Goal: Task Accomplishment & Management: Complete application form

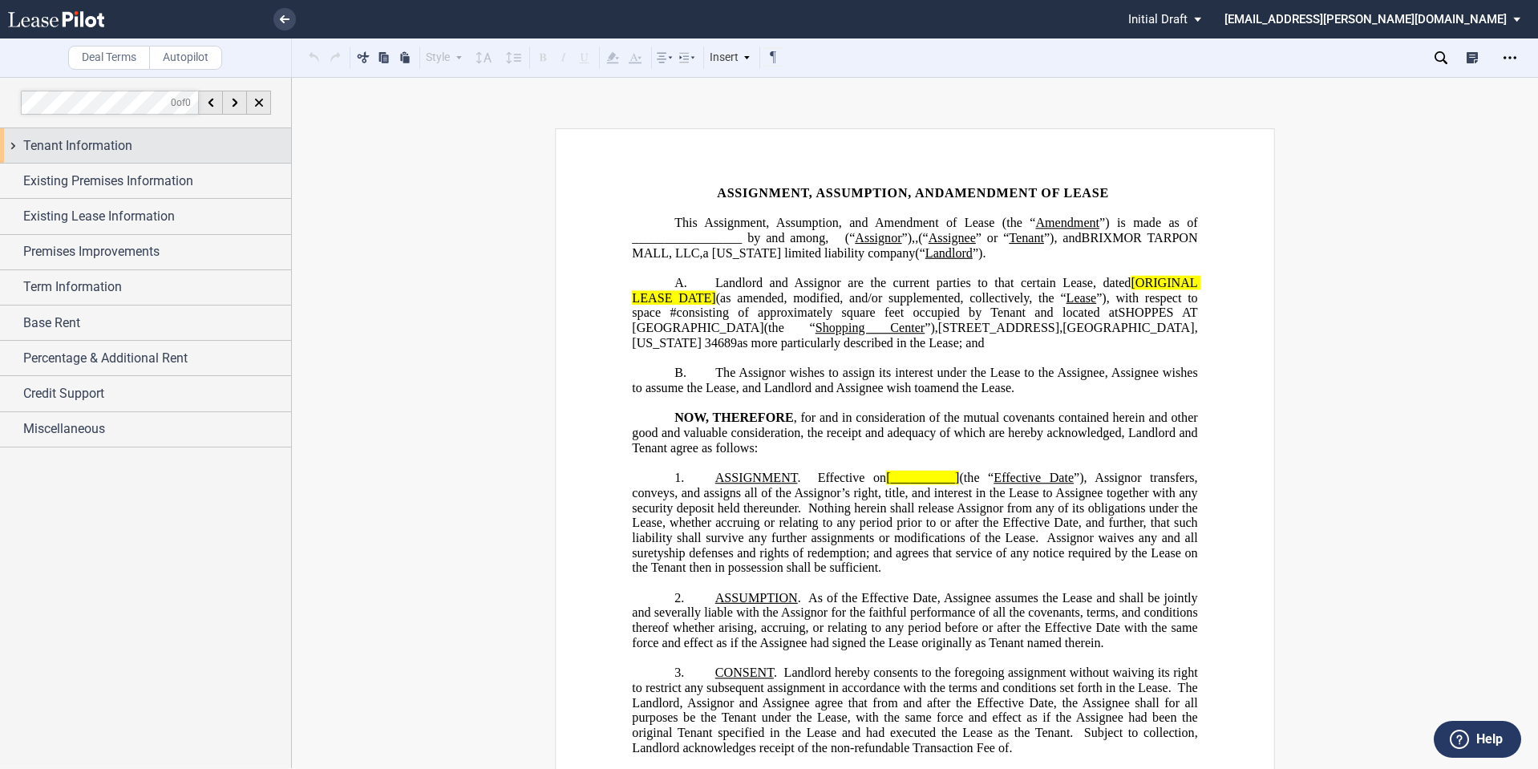
click at [164, 136] on div "Tenant Information" at bounding box center [157, 145] width 268 height 19
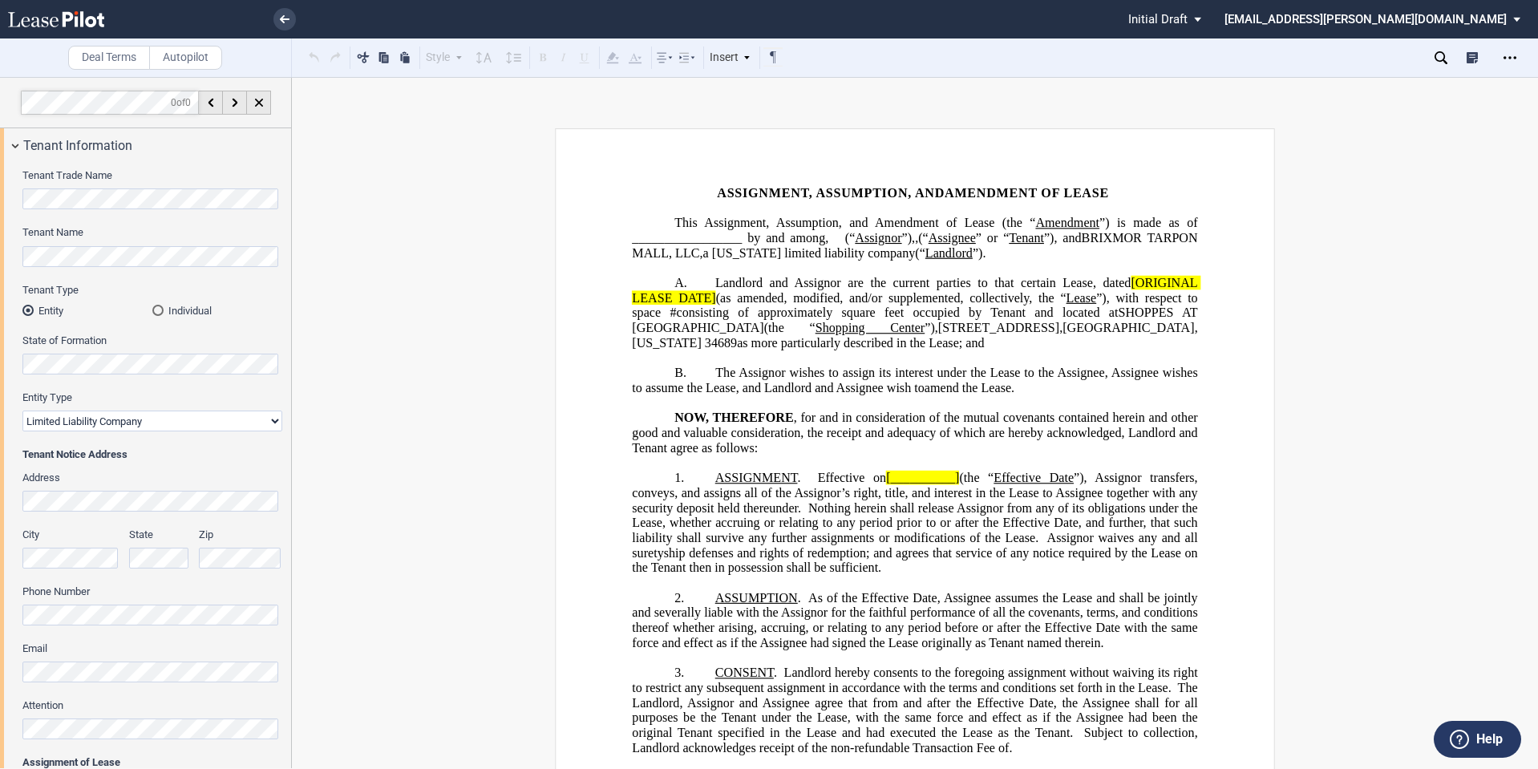
click at [189, 186] on div "Tenant Trade Name" at bounding box center [152, 188] width 260 height 41
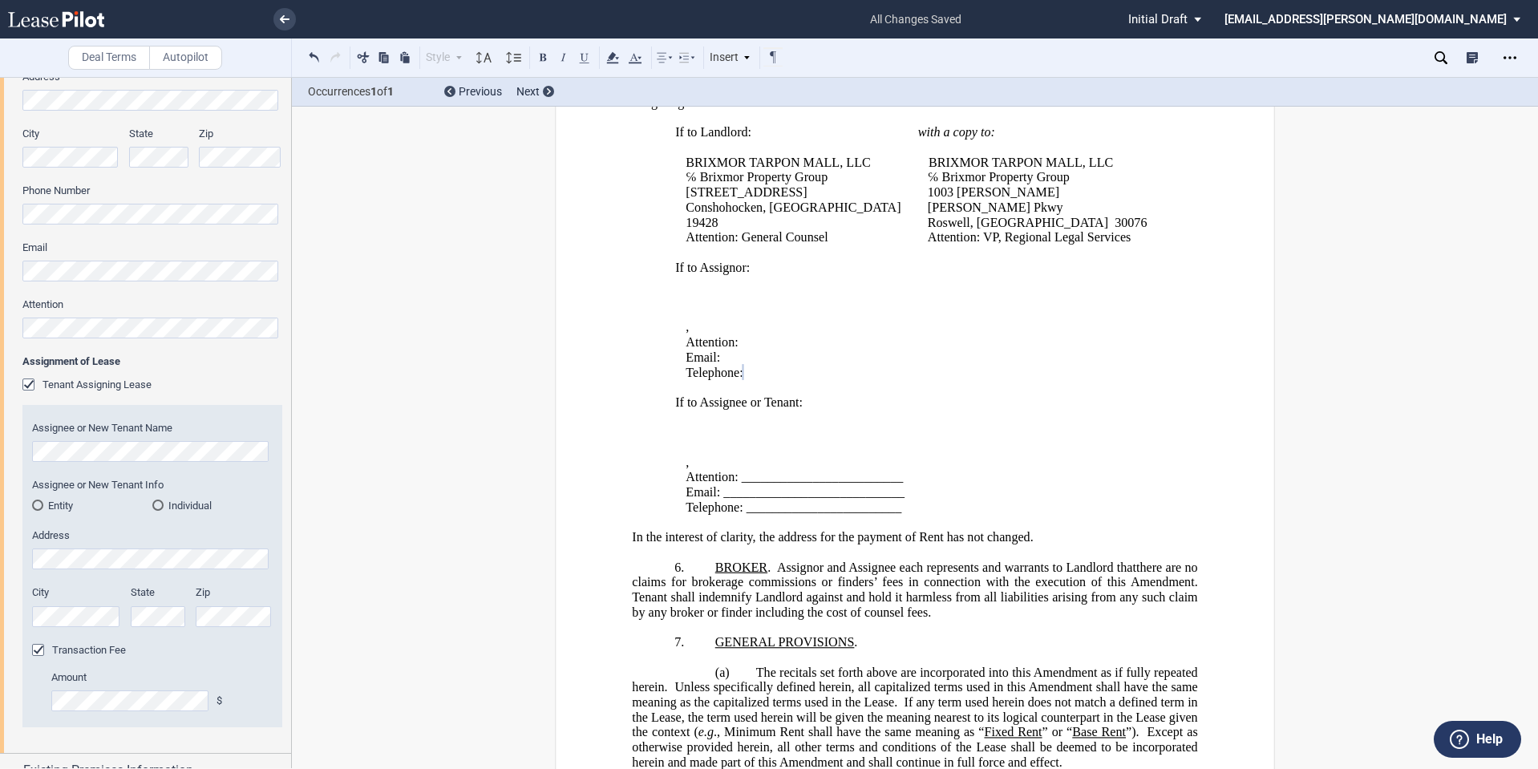
scroll to position [535, 0]
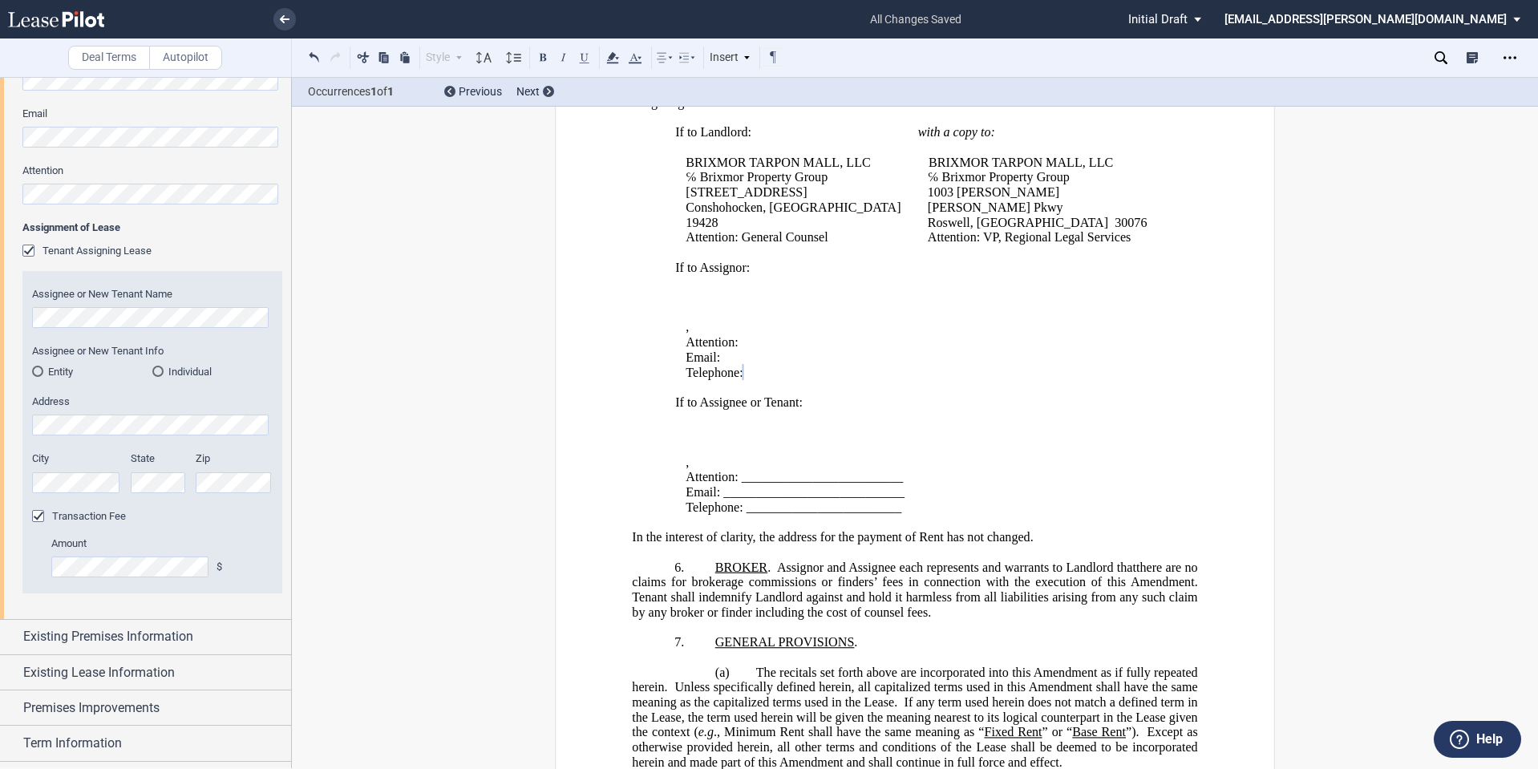
click at [35, 368] on div "Entity" at bounding box center [37, 371] width 11 height 11
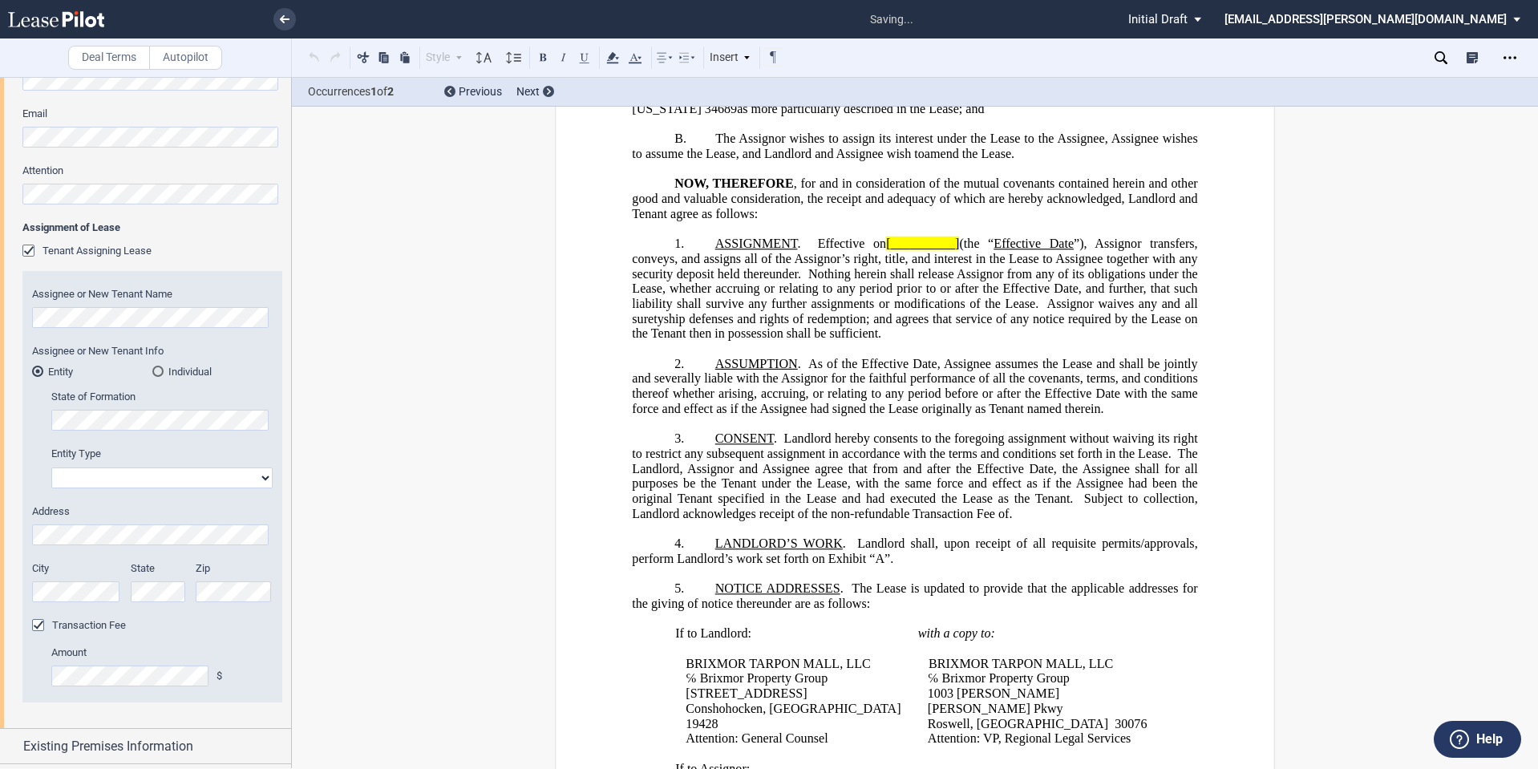
scroll to position [0, 0]
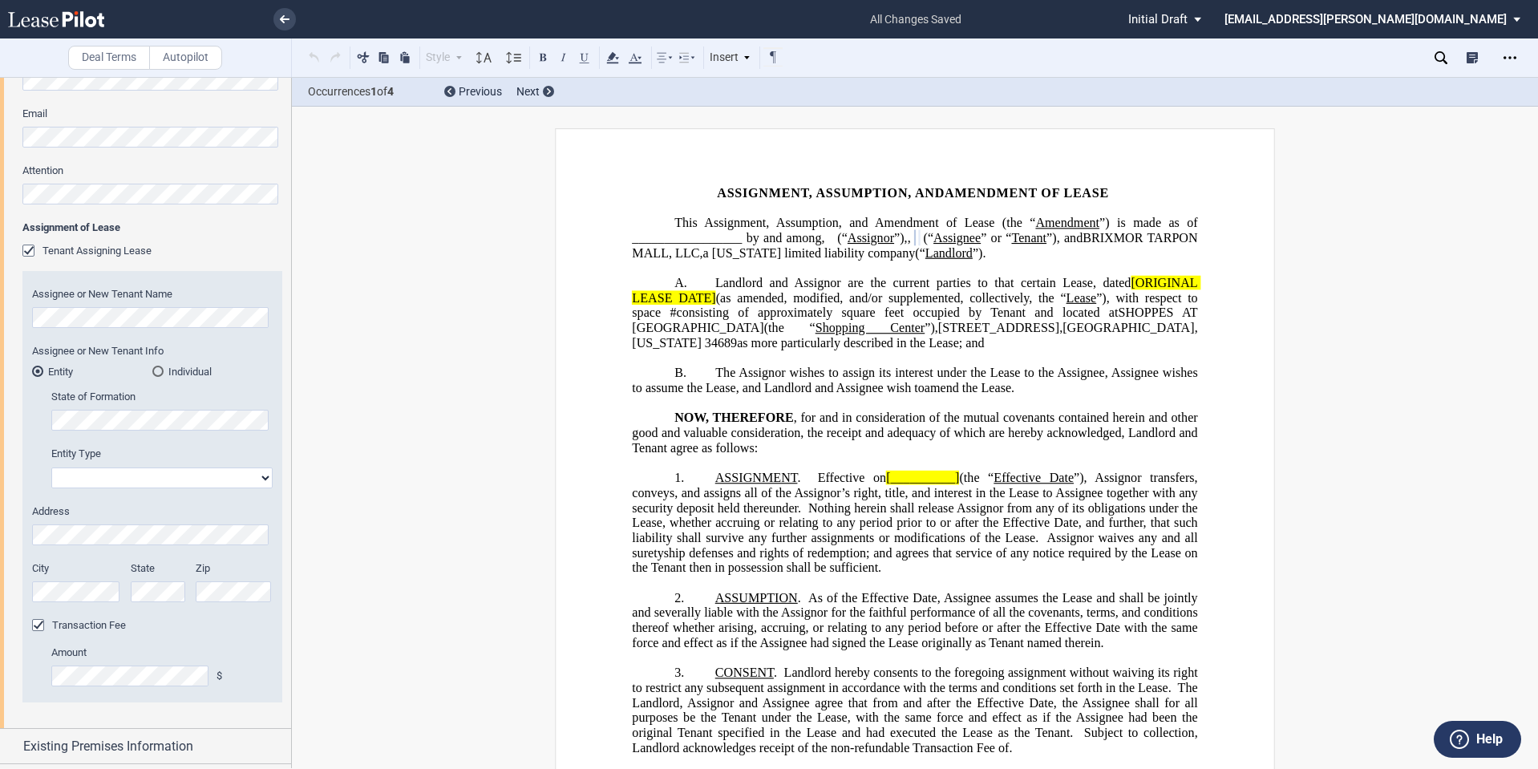
click at [217, 477] on select "Corporation Limited Liability Company General Partnership Limited Partnership O…" at bounding box center [161, 478] width 221 height 21
select select "limited liability company"
click at [51, 468] on select "Corporation Limited Liability Company General Partnership Limited Partnership O…" at bounding box center [161, 478] width 221 height 21
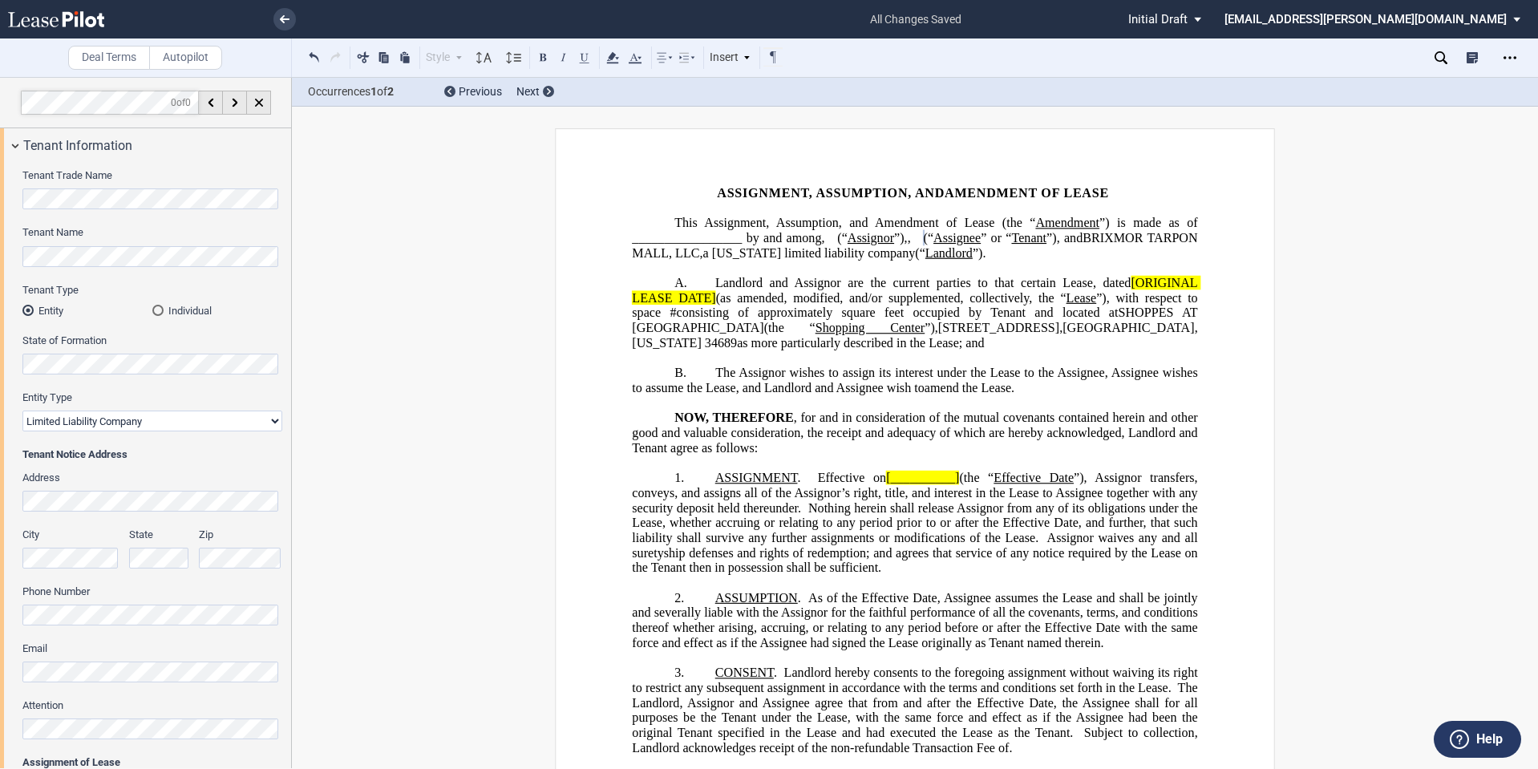
click at [0, 496] on html ".bocls-1{fill:#26354a;fill-rule:evenodd} Loading... × all changes saved Pending…" at bounding box center [769, 384] width 1538 height 769
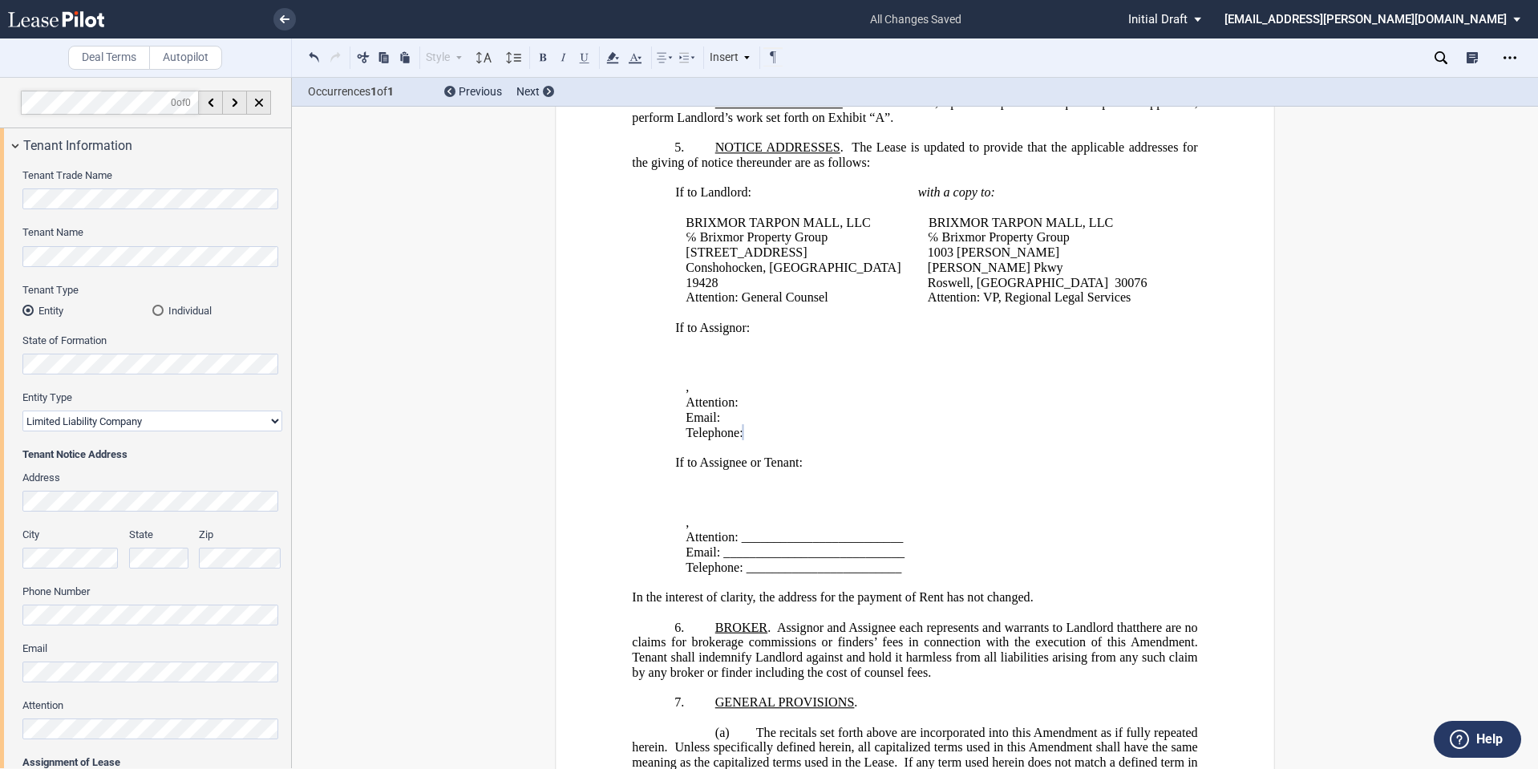
scroll to position [134, 0]
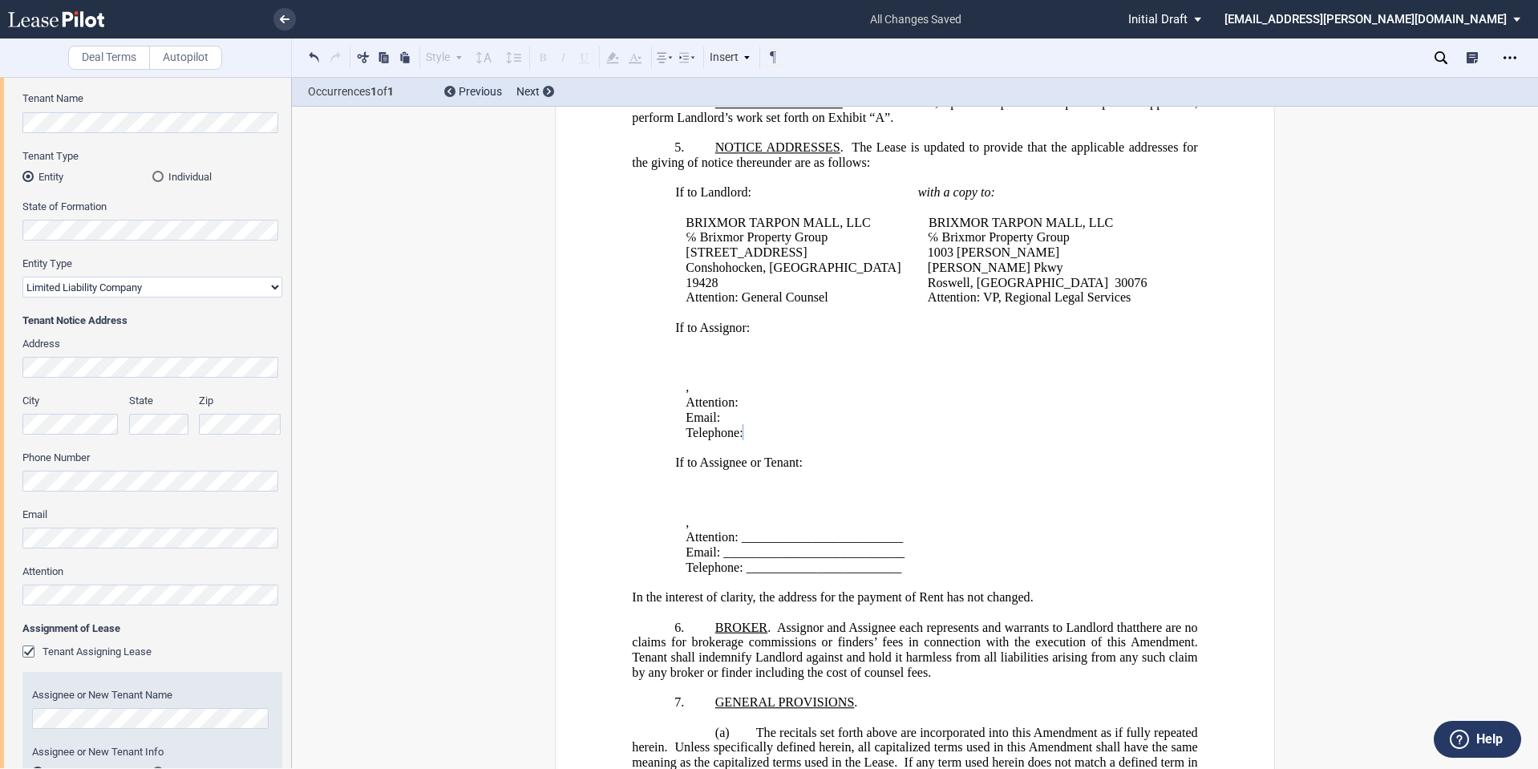
click at [0, 557] on html ".bocls-1{fill:#26354a;fill-rule:evenodd} Loading... × all changes saved Pending…" at bounding box center [769, 384] width 1538 height 769
click at [0, 595] on html ".bocls-1{fill:#26354a;fill-rule:evenodd} Loading... × all changes saved Pending…" at bounding box center [769, 384] width 1538 height 769
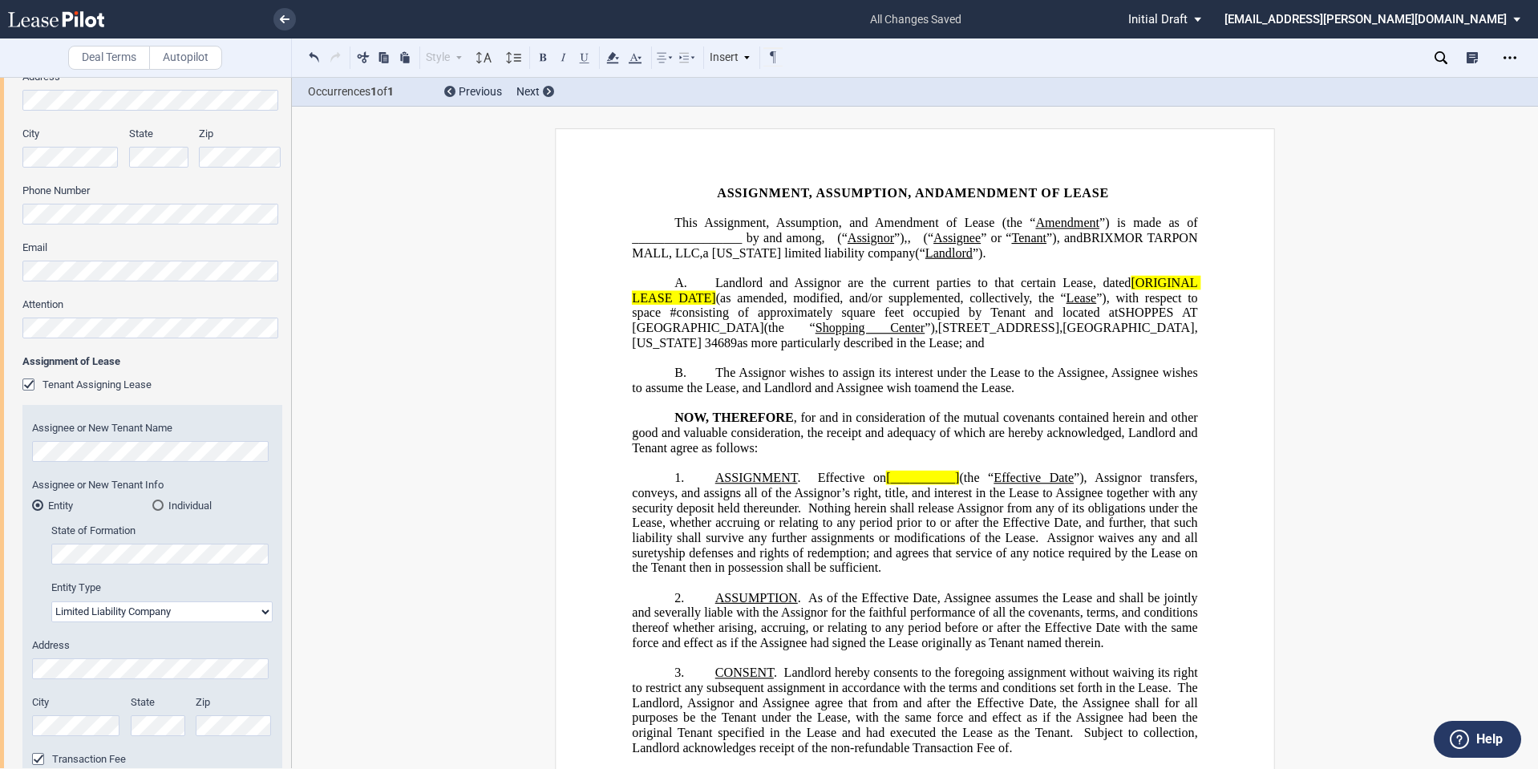
scroll to position [0, 0]
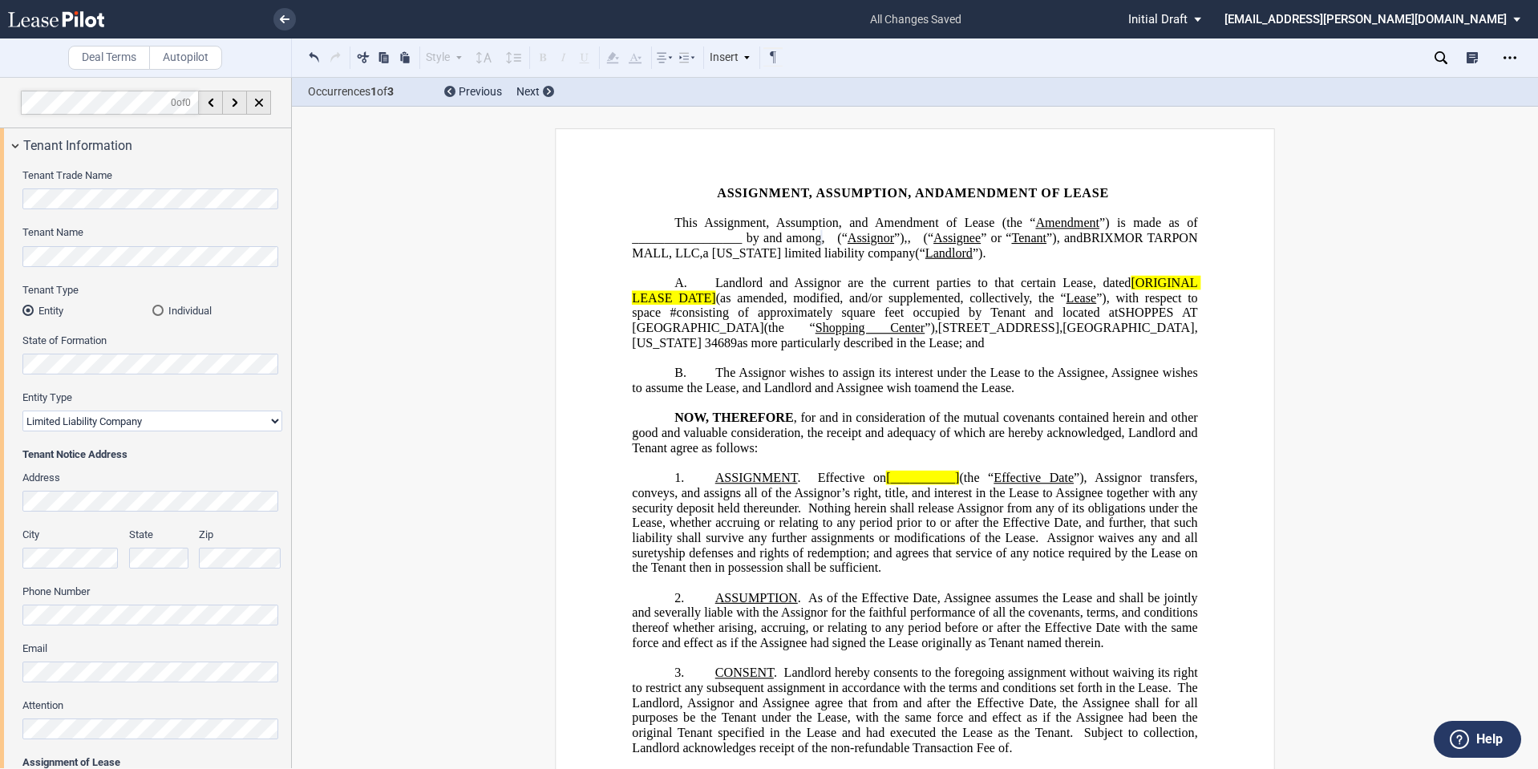
click at [0, 352] on html ".bocls-1{fill:#26354a;fill-rule:evenodd} Loading... × all changes saved Pending…" at bounding box center [769, 384] width 1538 height 769
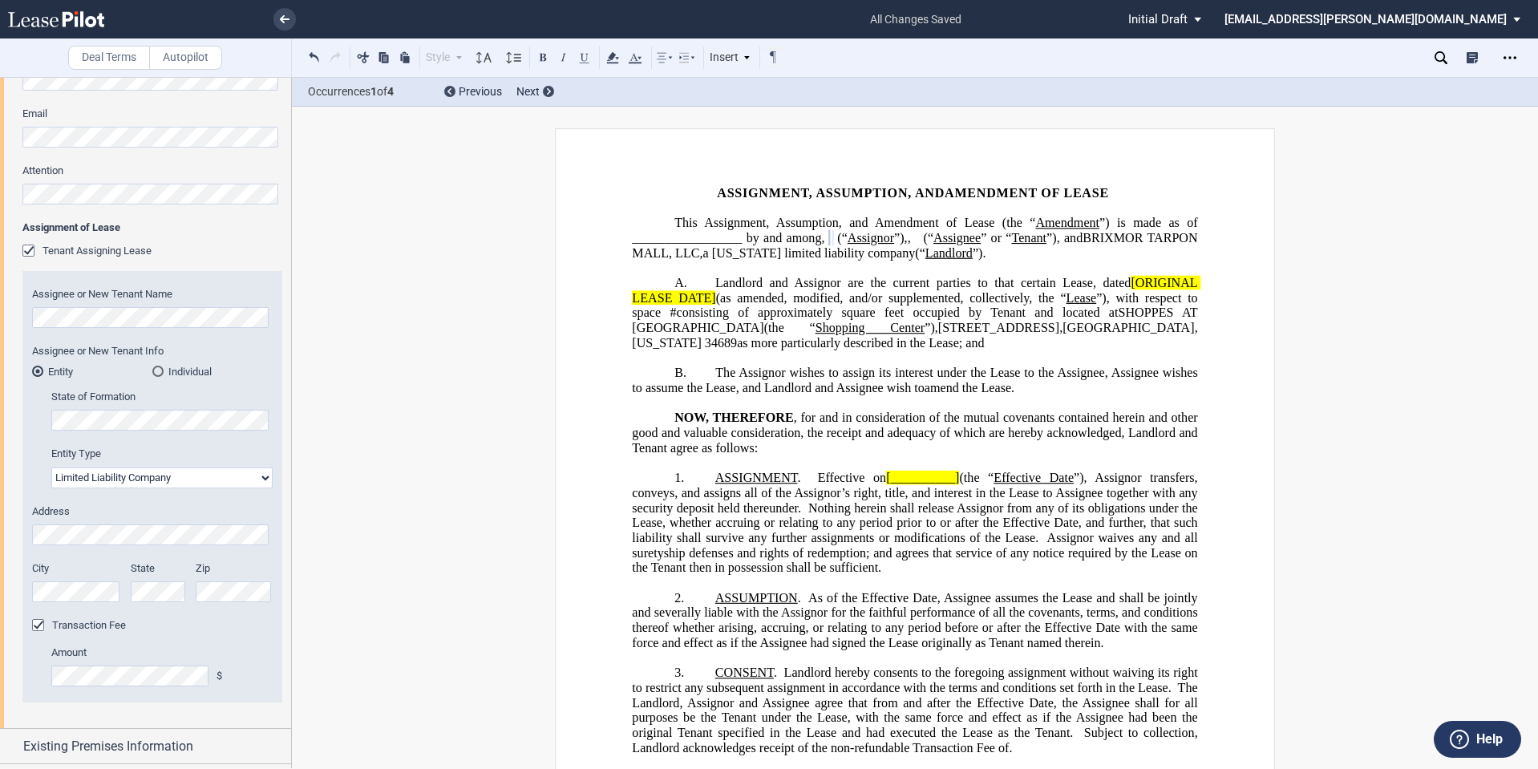
scroll to position [668, 0]
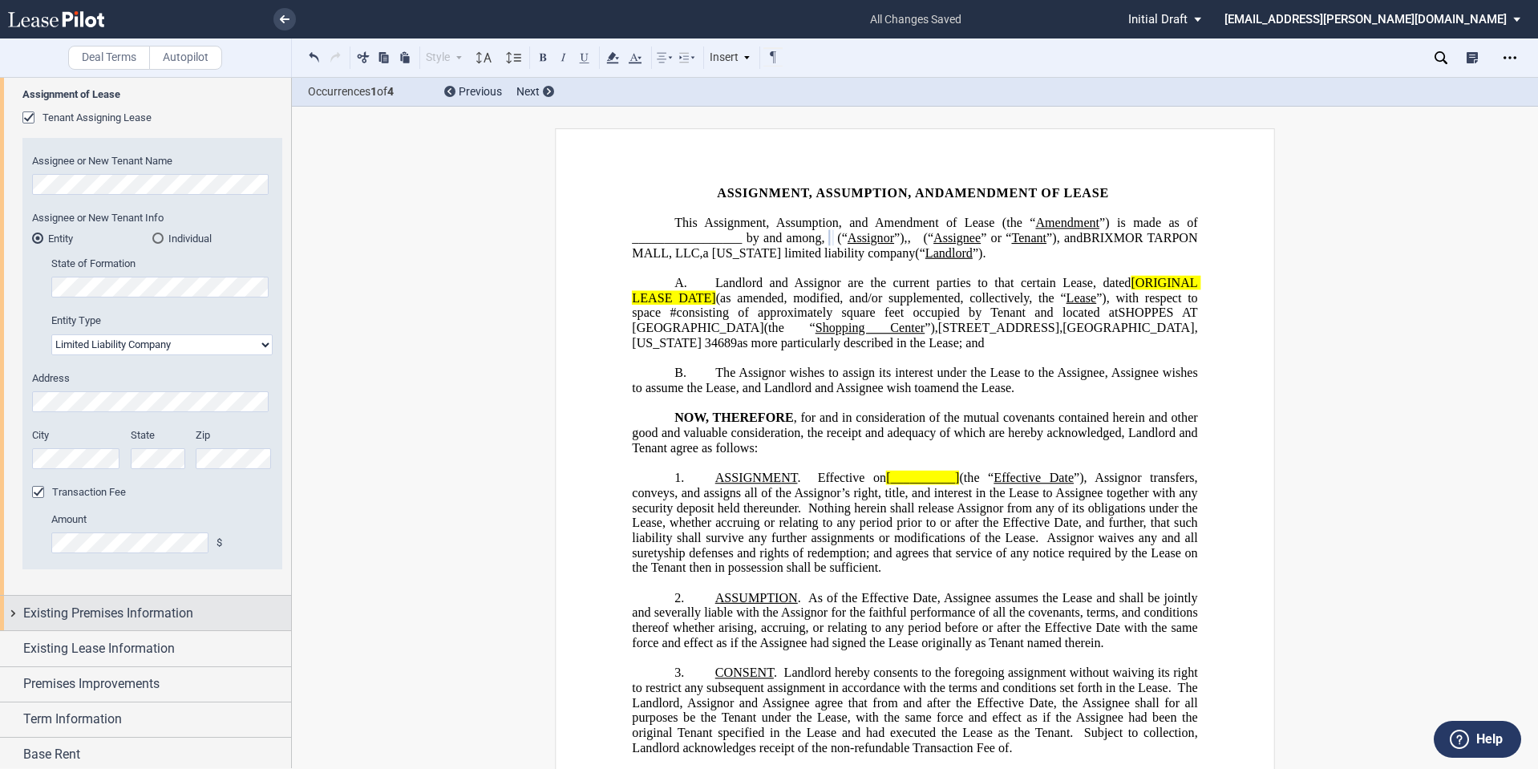
click at [188, 622] on span "Existing Premises Information" at bounding box center [108, 613] width 170 height 19
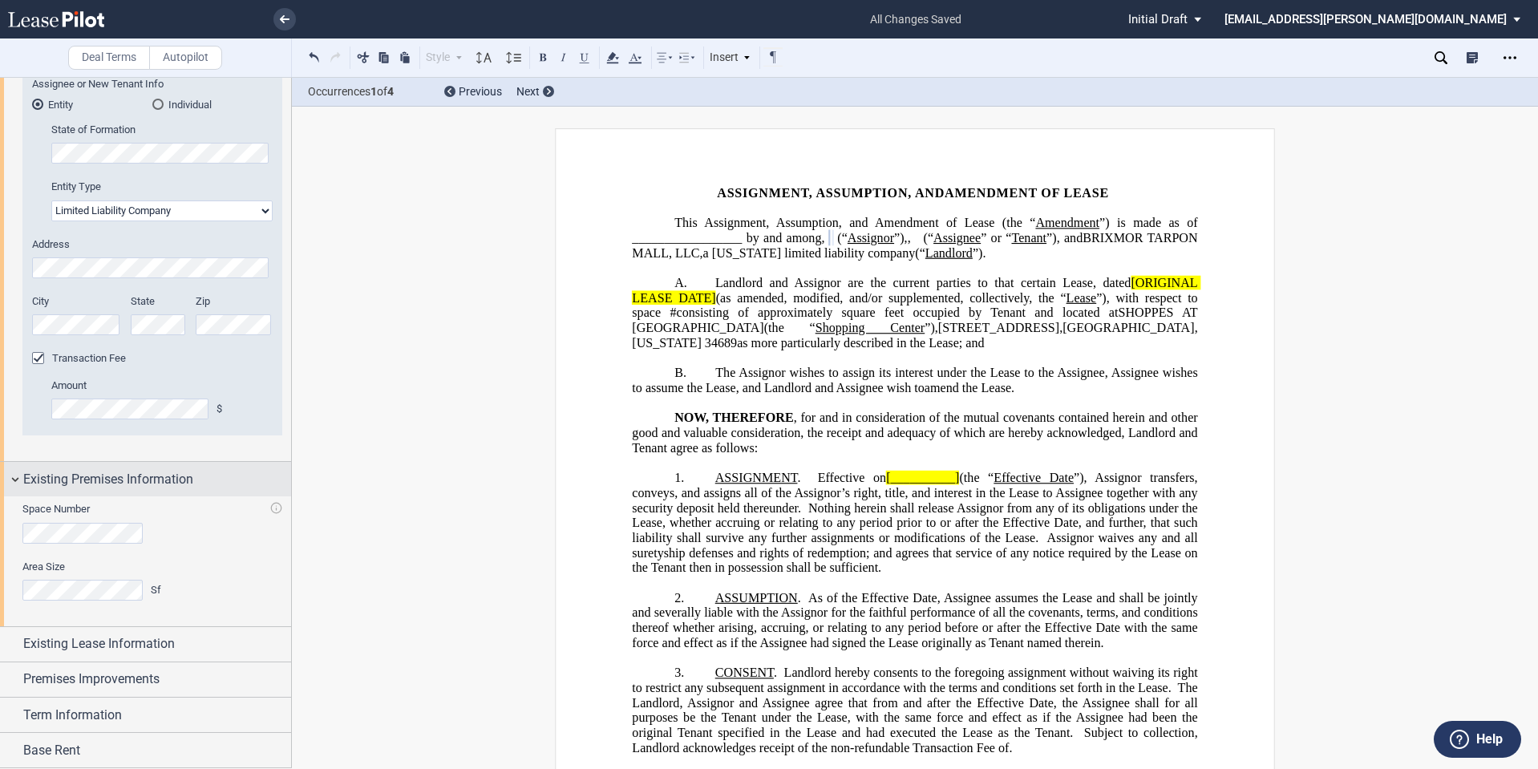
scroll to position [909, 0]
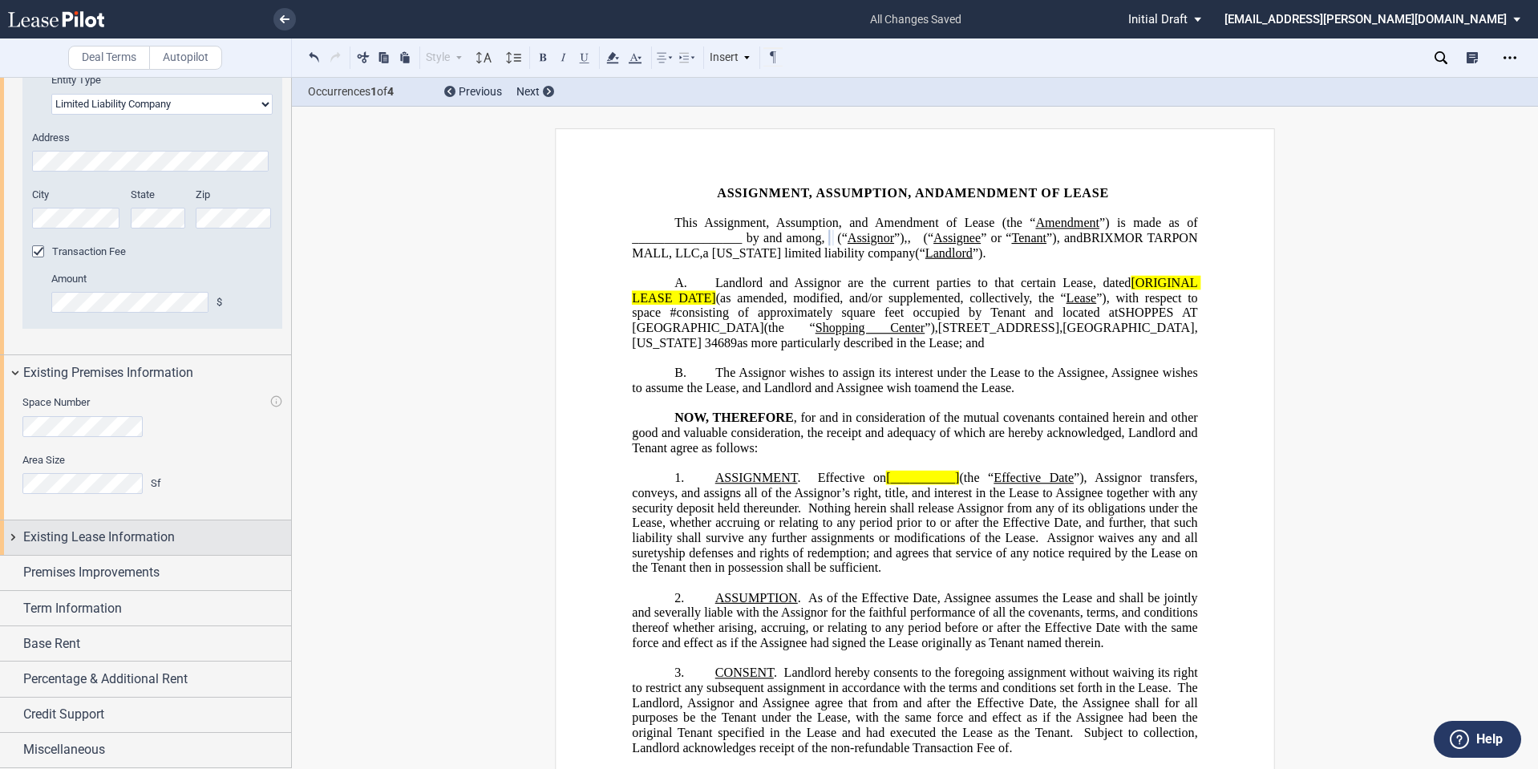
click at [150, 536] on span "Existing Lease Information" at bounding box center [99, 537] width 152 height 19
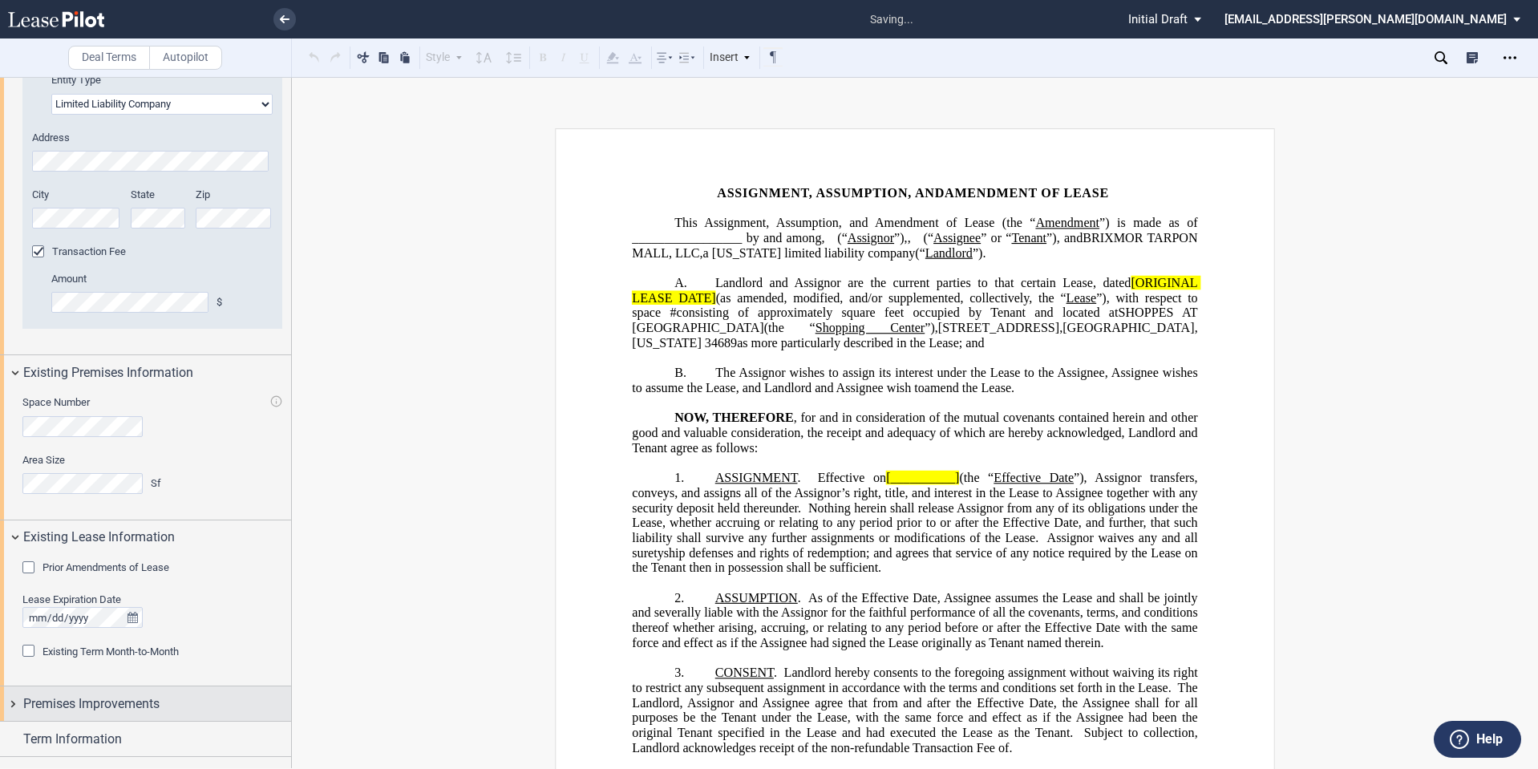
click at [197, 697] on div "Premises Improvements" at bounding box center [157, 704] width 268 height 19
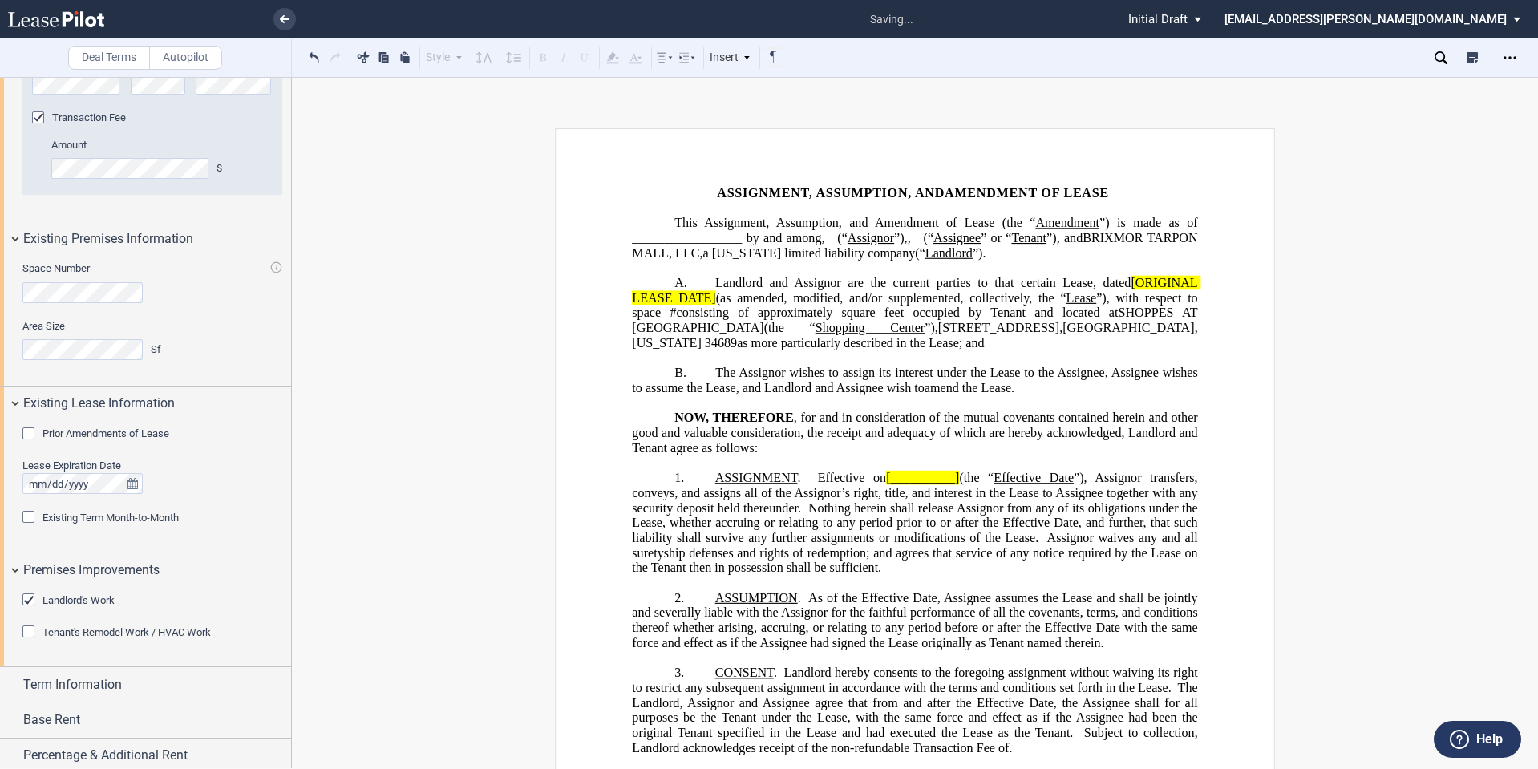
click at [105, 600] on span "Landlord's Work" at bounding box center [79, 600] width 72 height 12
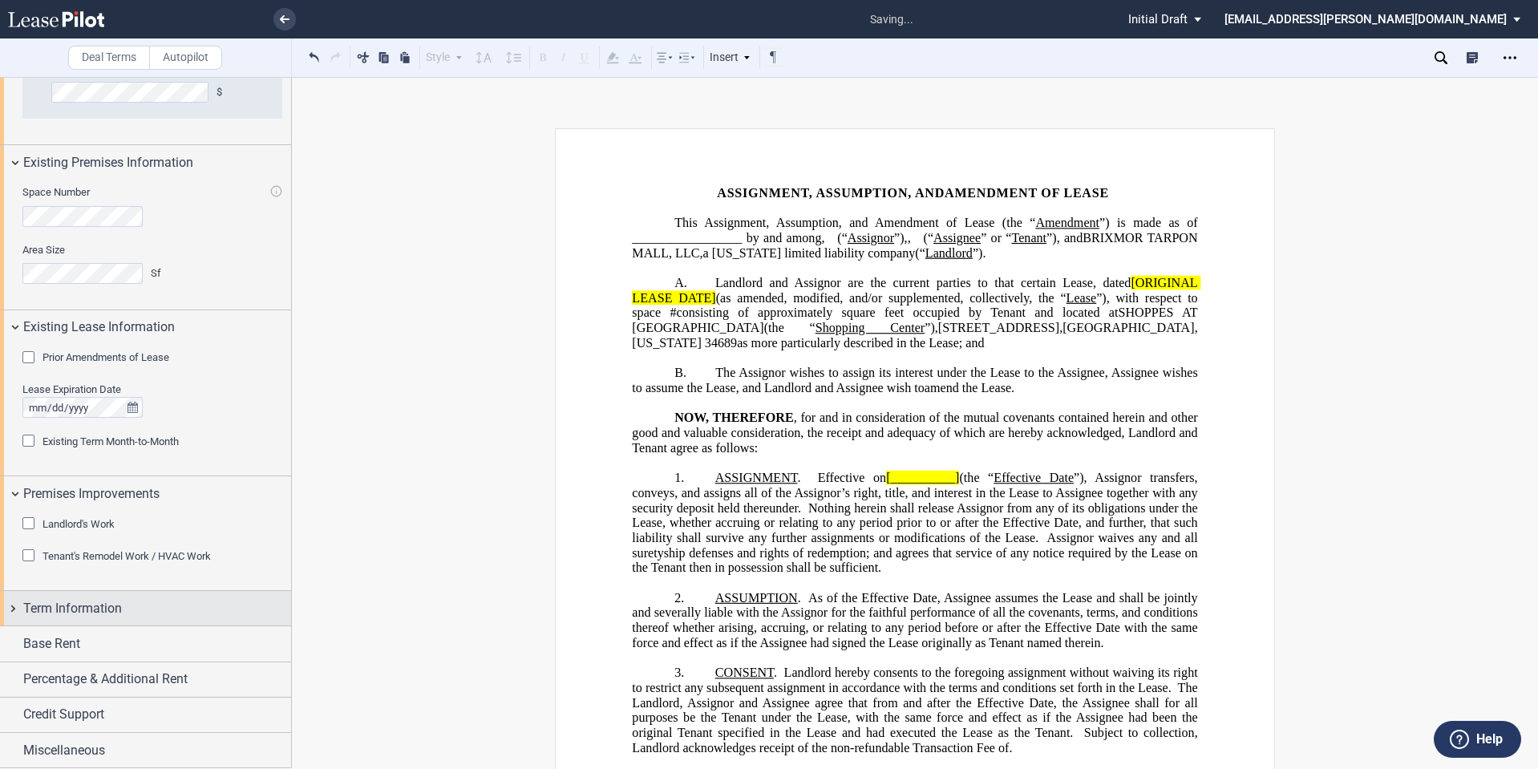
click at [98, 599] on span "Term Information" at bounding box center [72, 608] width 99 height 19
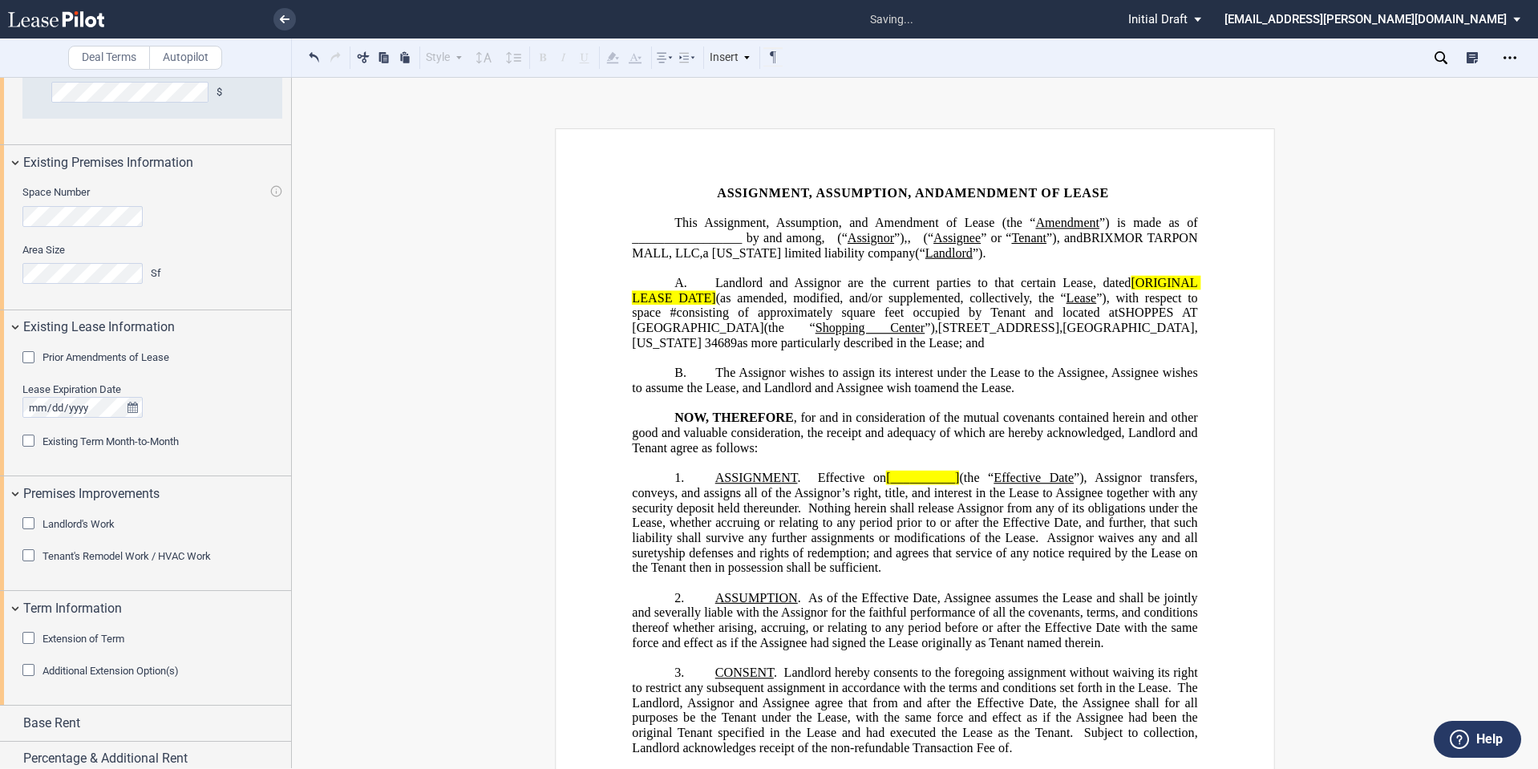
click at [98, 635] on span "Extension of Term" at bounding box center [84, 639] width 82 height 12
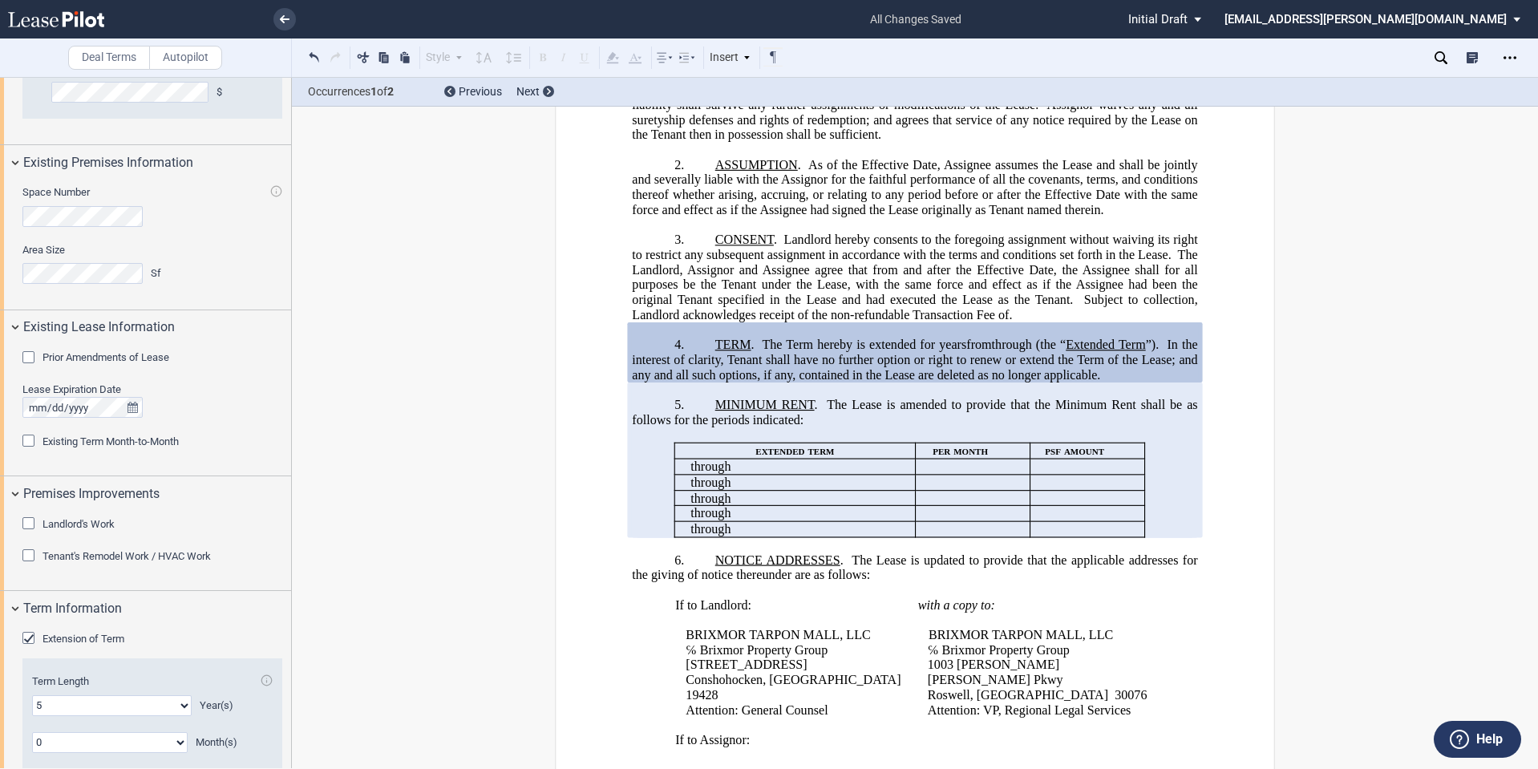
scroll to position [1351, 0]
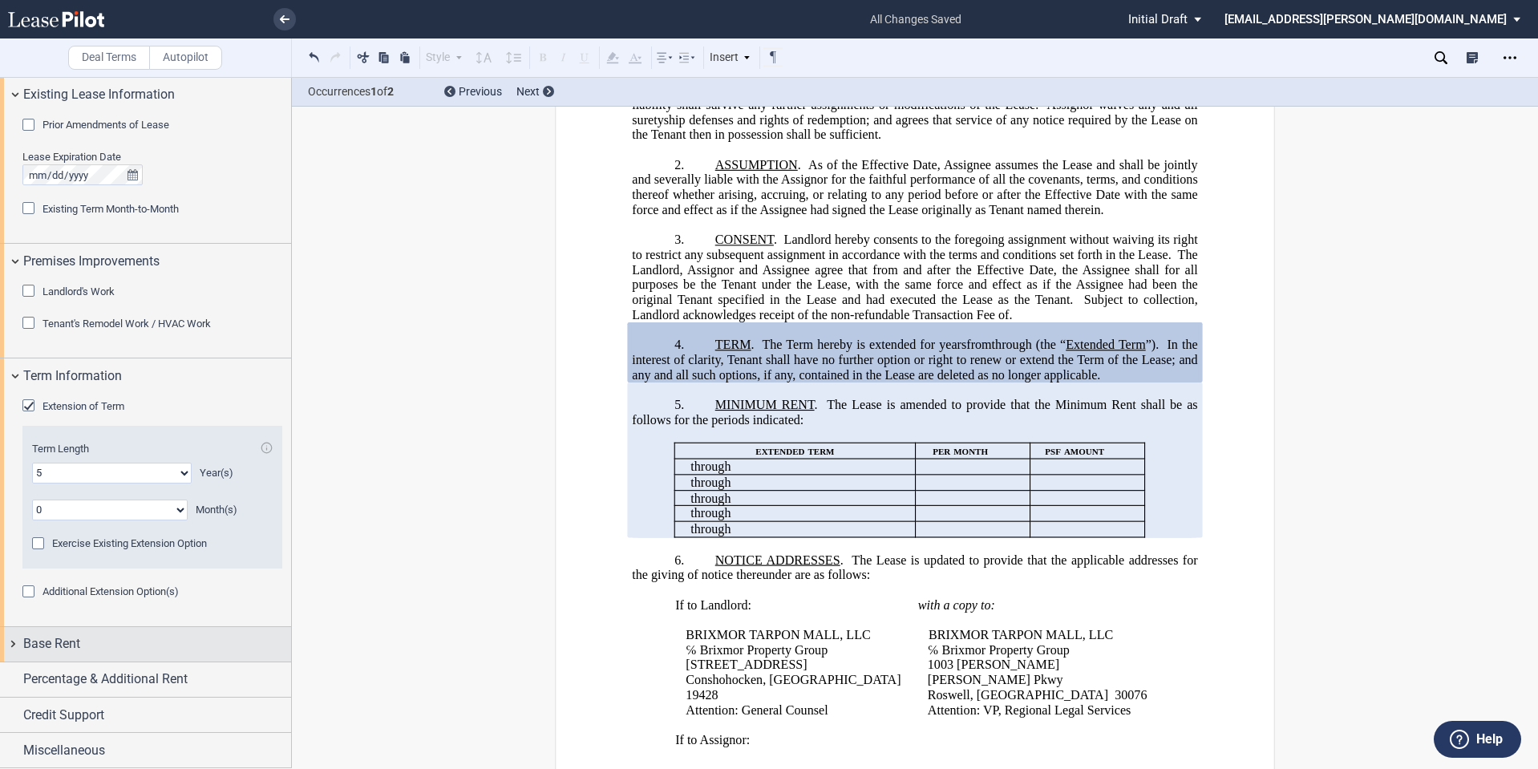
click at [209, 646] on div "Base Rent" at bounding box center [157, 643] width 268 height 19
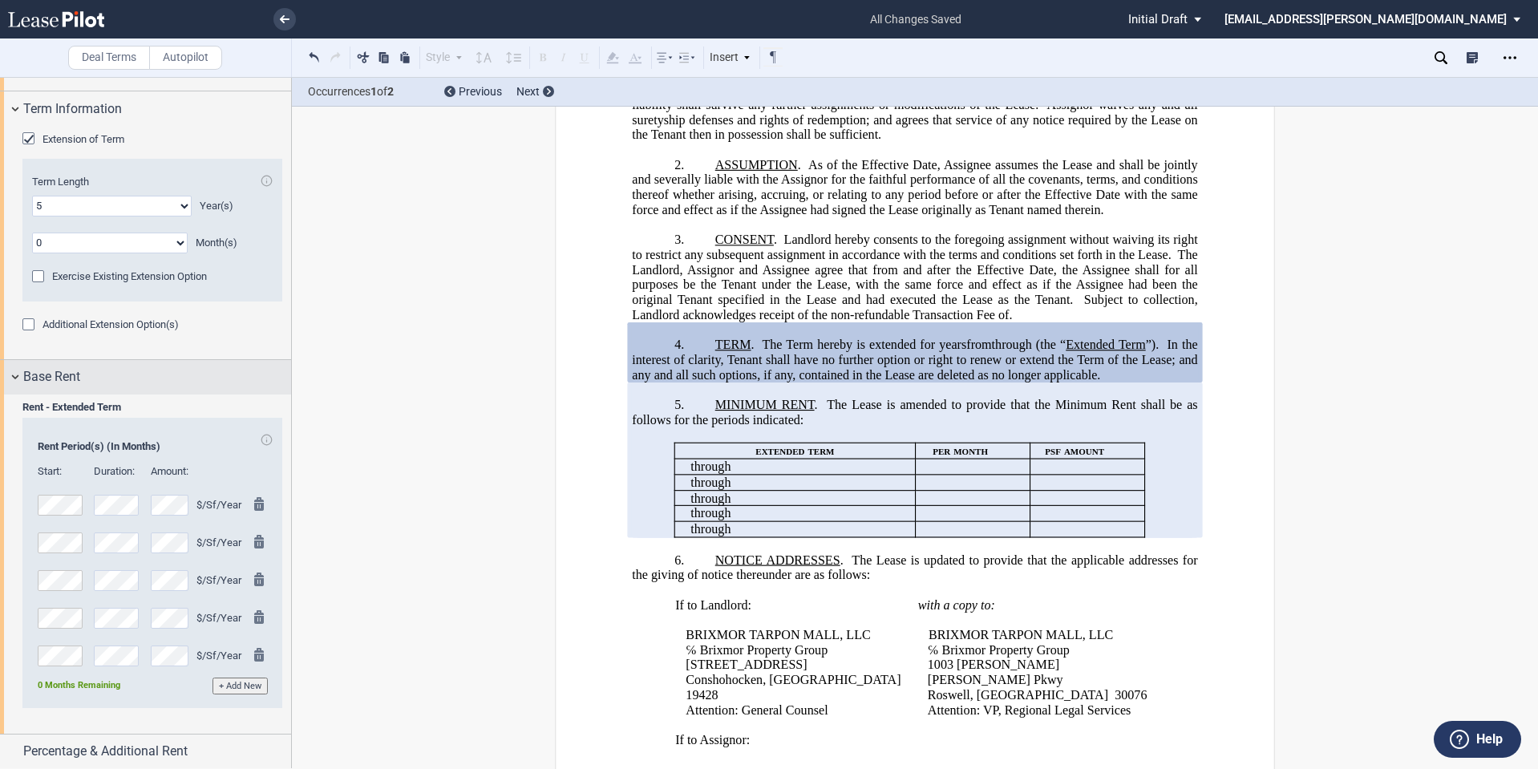
scroll to position [1691, 0]
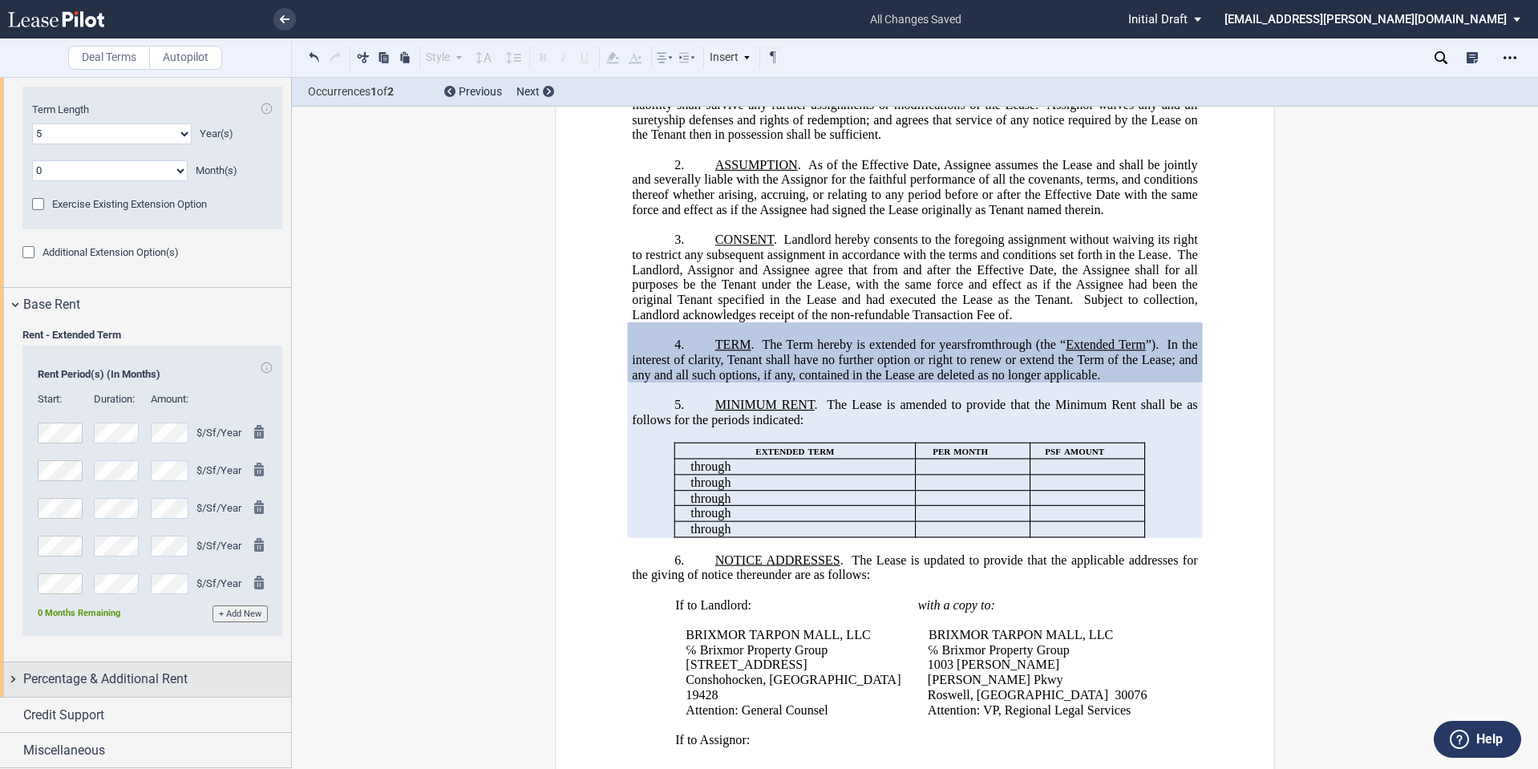
click at [157, 675] on span "Percentage & Additional Rent" at bounding box center [105, 679] width 164 height 19
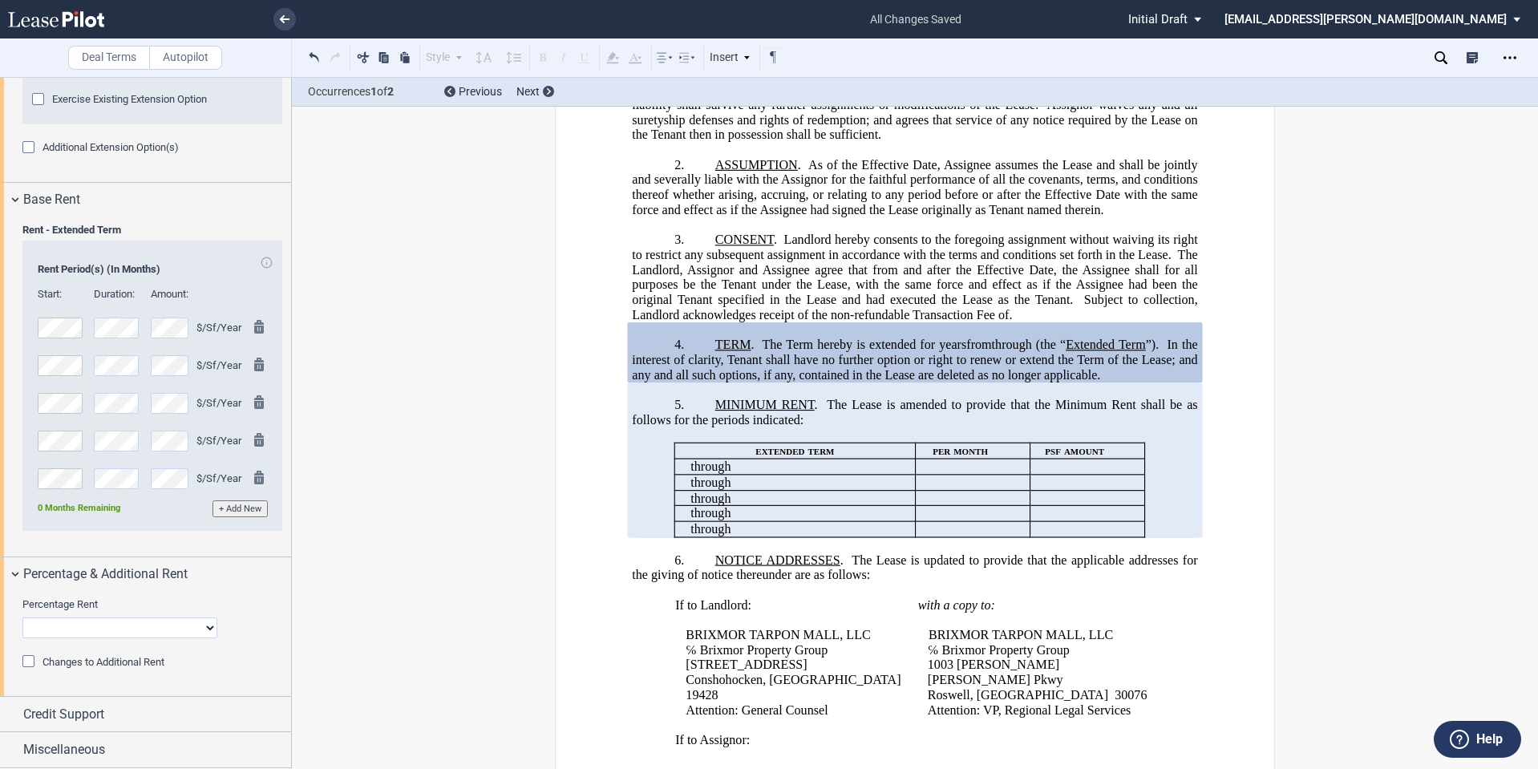
click at [150, 653] on editor-control "Percentage Rent No Change Add Percentage Rent Reset Breakpoint" at bounding box center [152, 626] width 260 height 57
click at [148, 654] on editor-control "Percentage Rent No Change Add Percentage Rent Reset Breakpoint" at bounding box center [152, 626] width 260 height 57
click at [146, 660] on span "Changes to Additional Rent" at bounding box center [104, 662] width 122 height 12
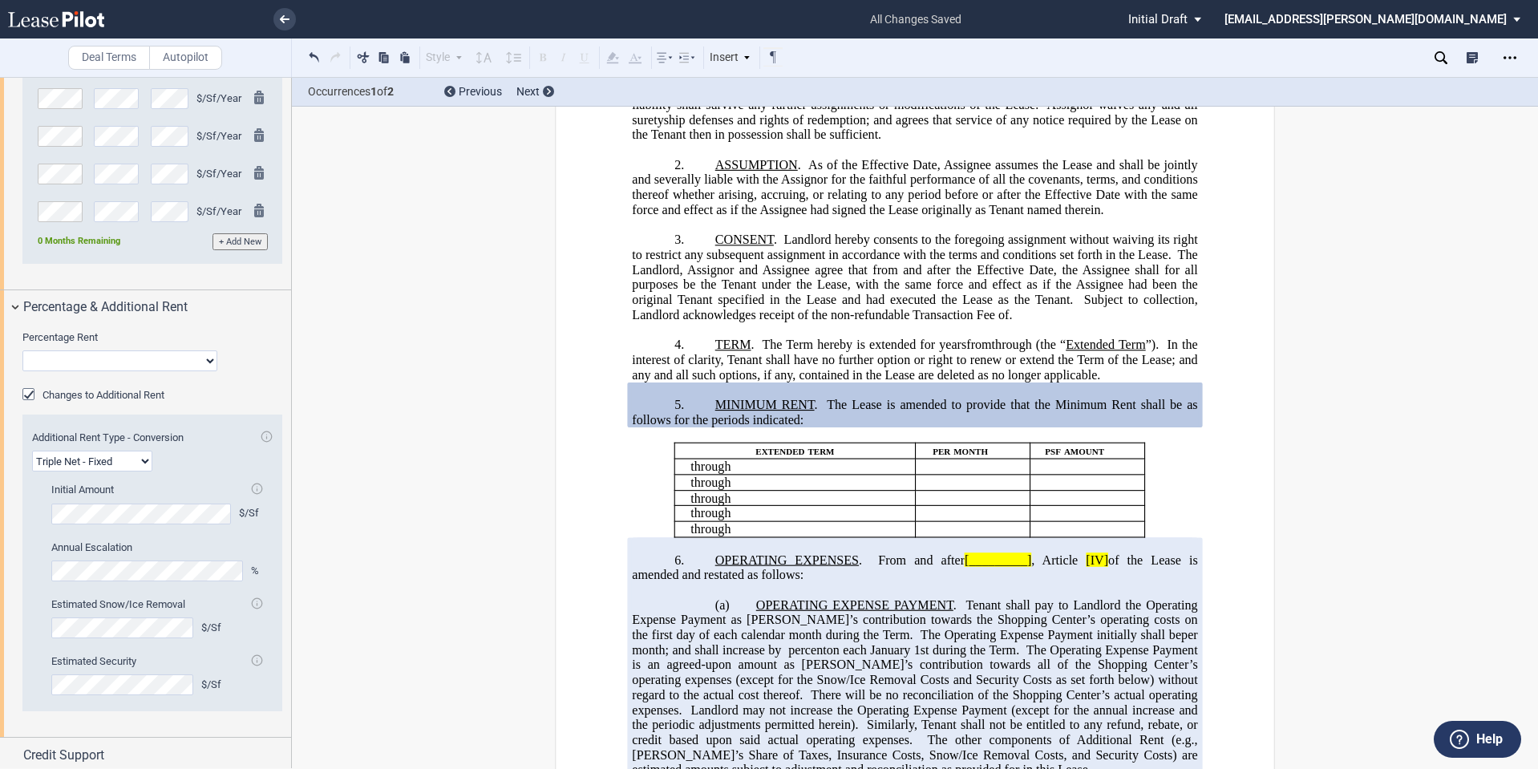
scroll to position [2104, 0]
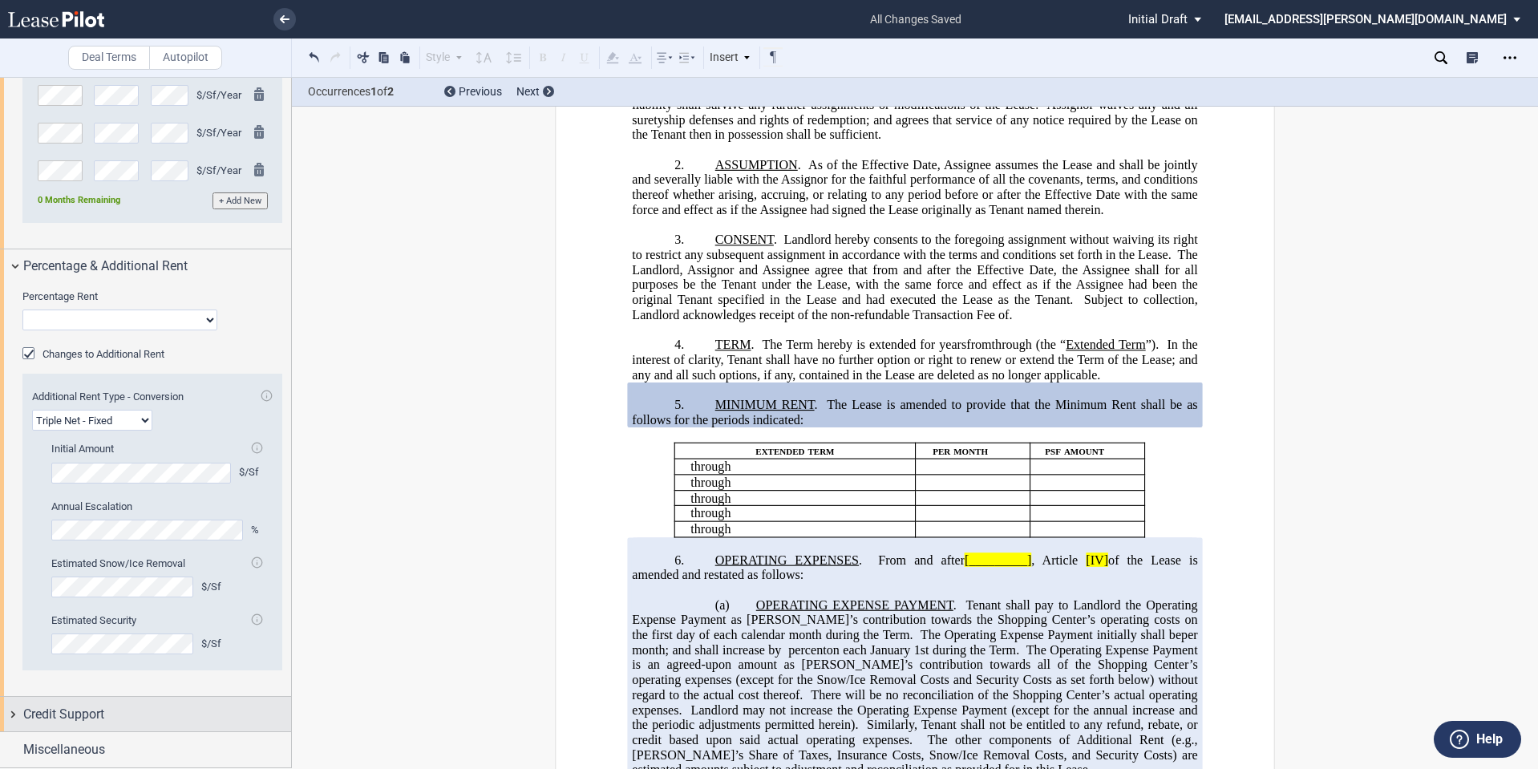
click at [100, 707] on span "Credit Support" at bounding box center [63, 714] width 81 height 19
click at [79, 743] on span "Existing Guarantor" at bounding box center [84, 745] width 83 height 12
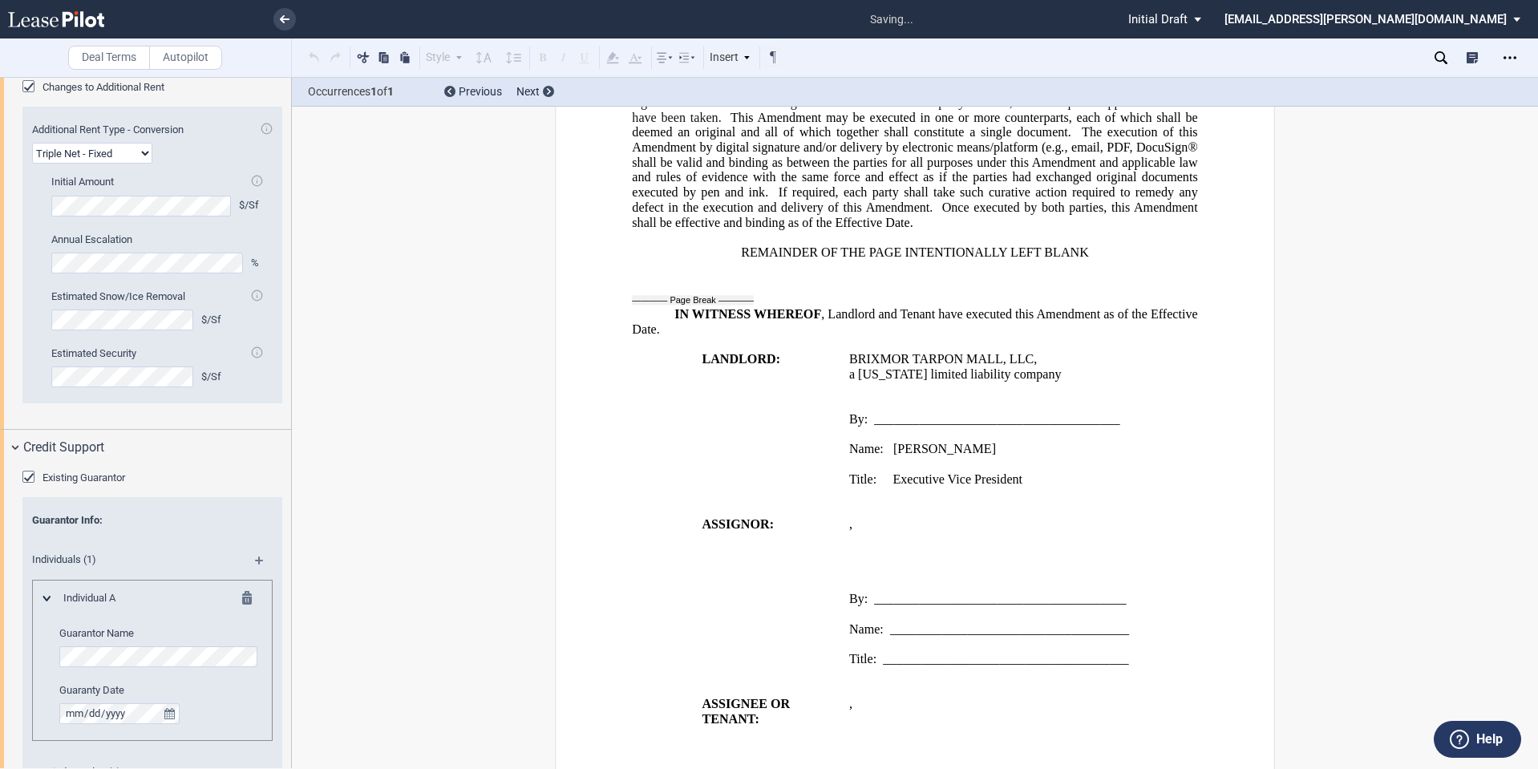
scroll to position [3140, 0]
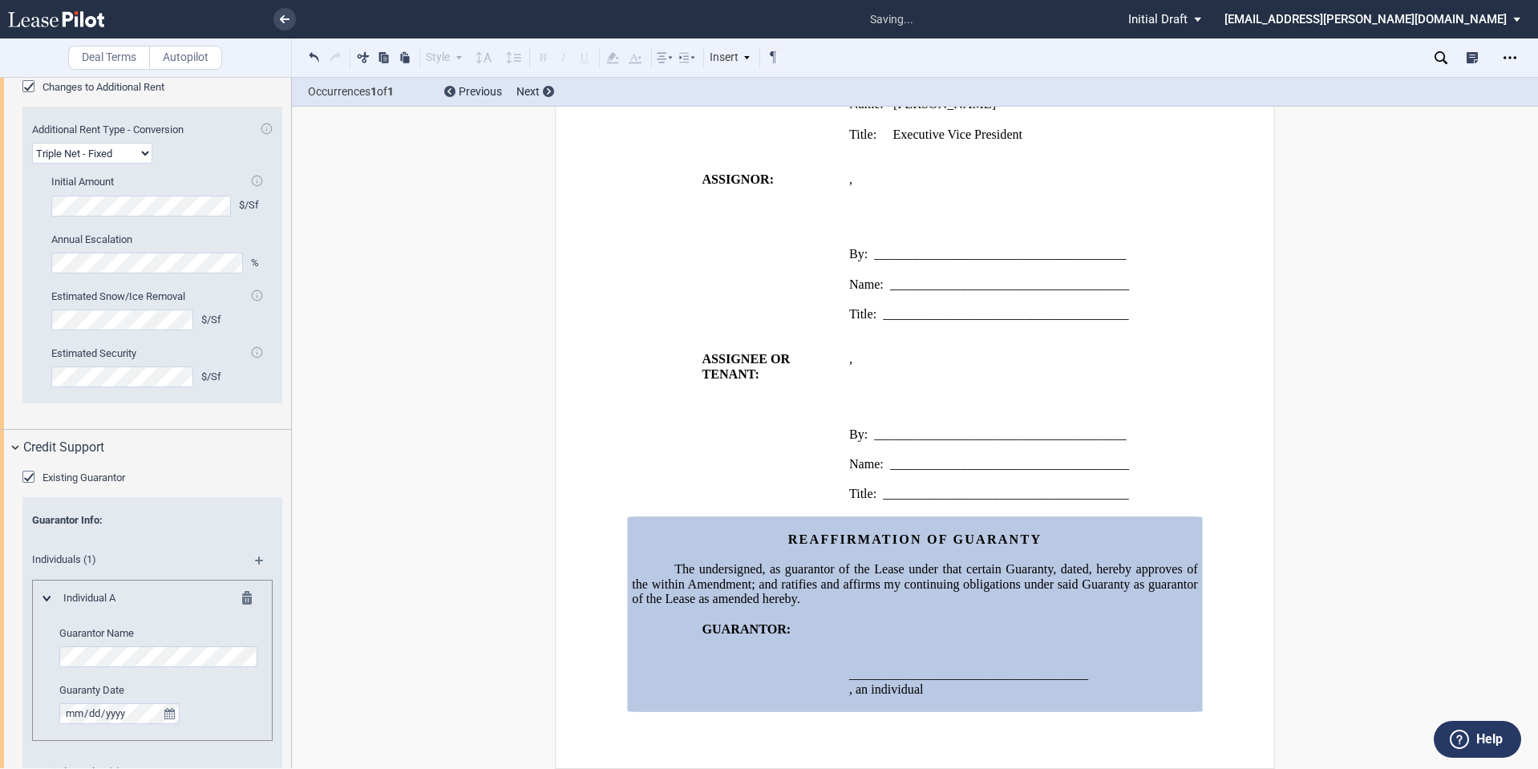
click at [244, 592] on md-icon at bounding box center [251, 600] width 19 height 19
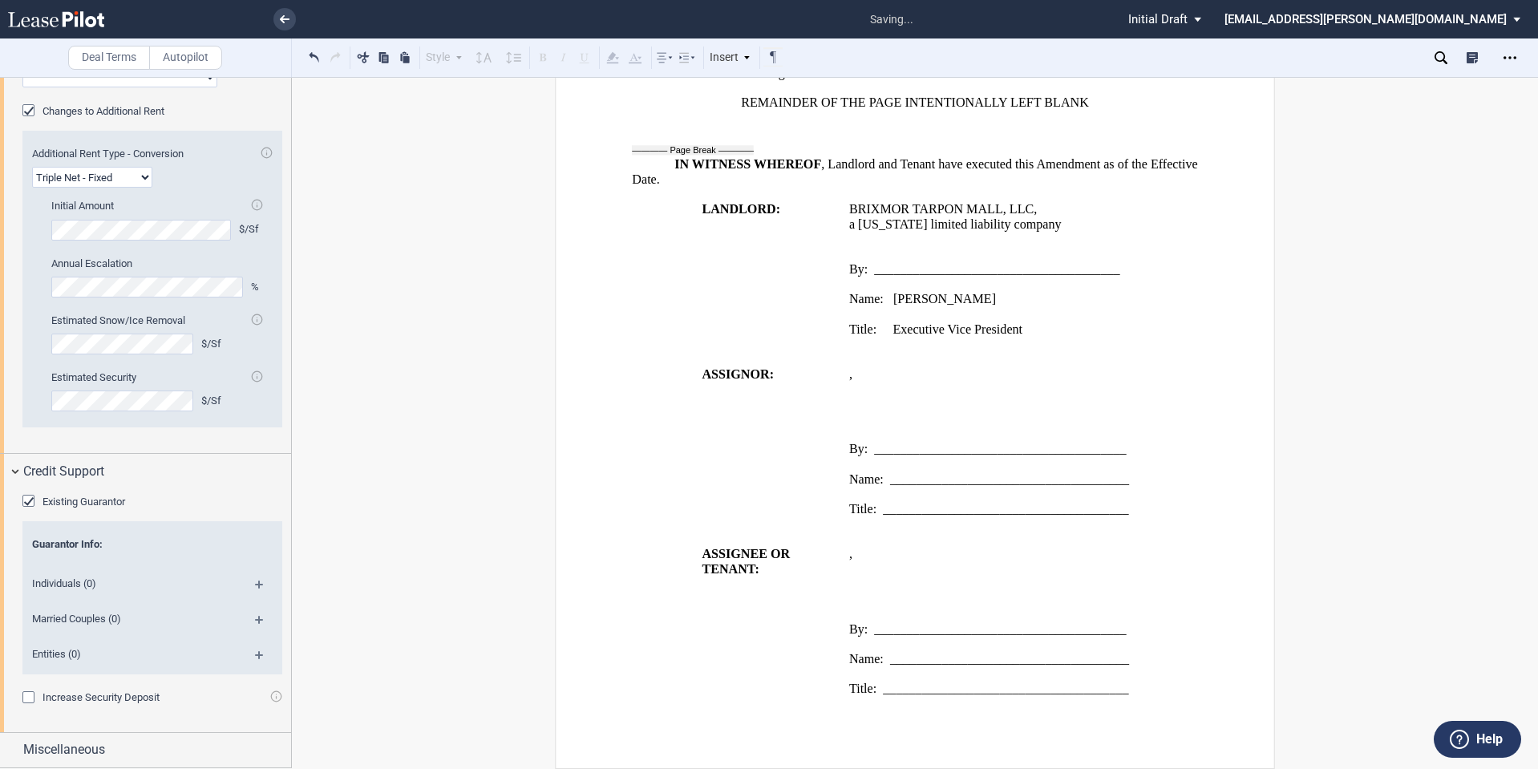
scroll to position [2347, 0]
click at [260, 656] on md-icon at bounding box center [266, 660] width 22 height 19
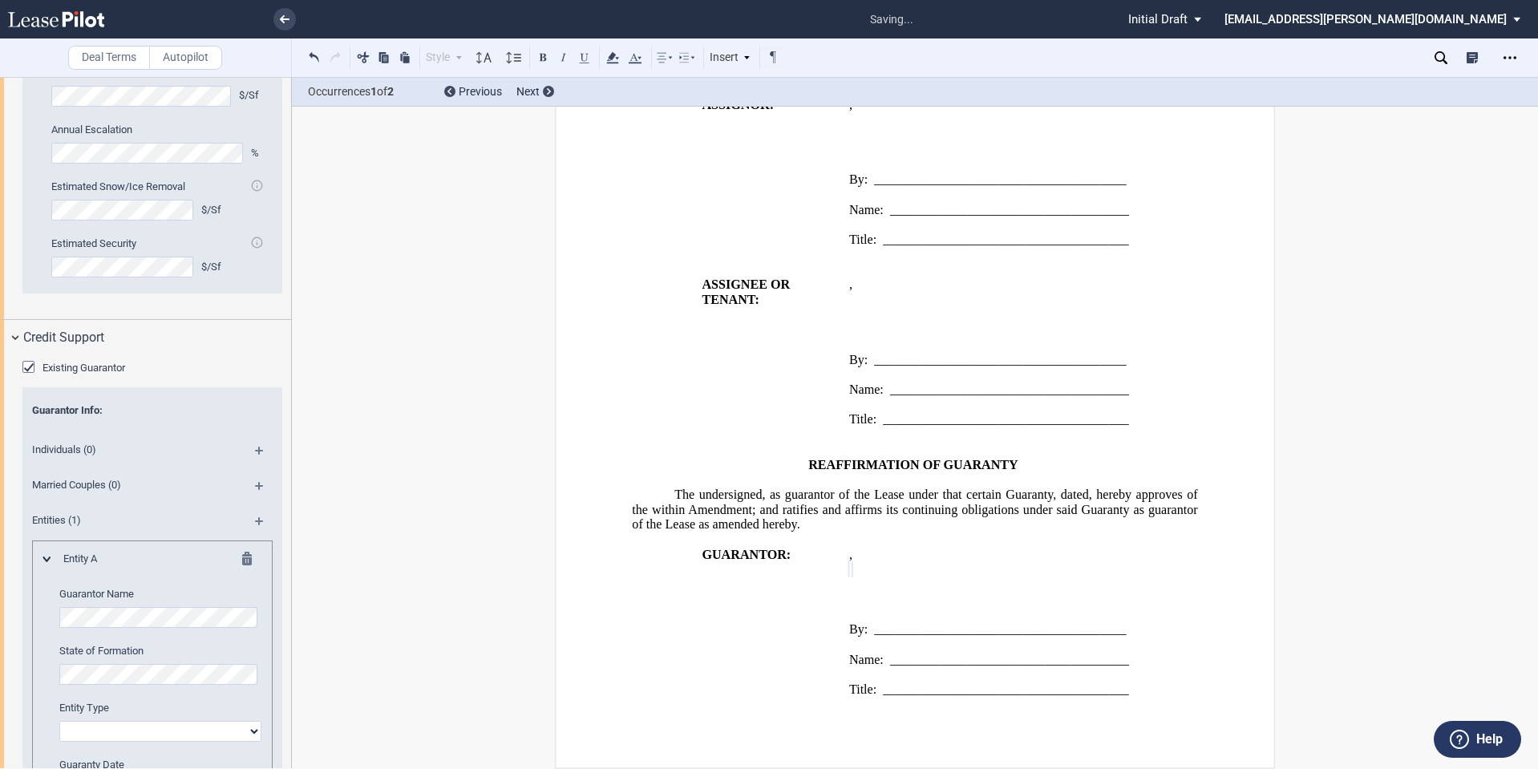
scroll to position [2615, 0]
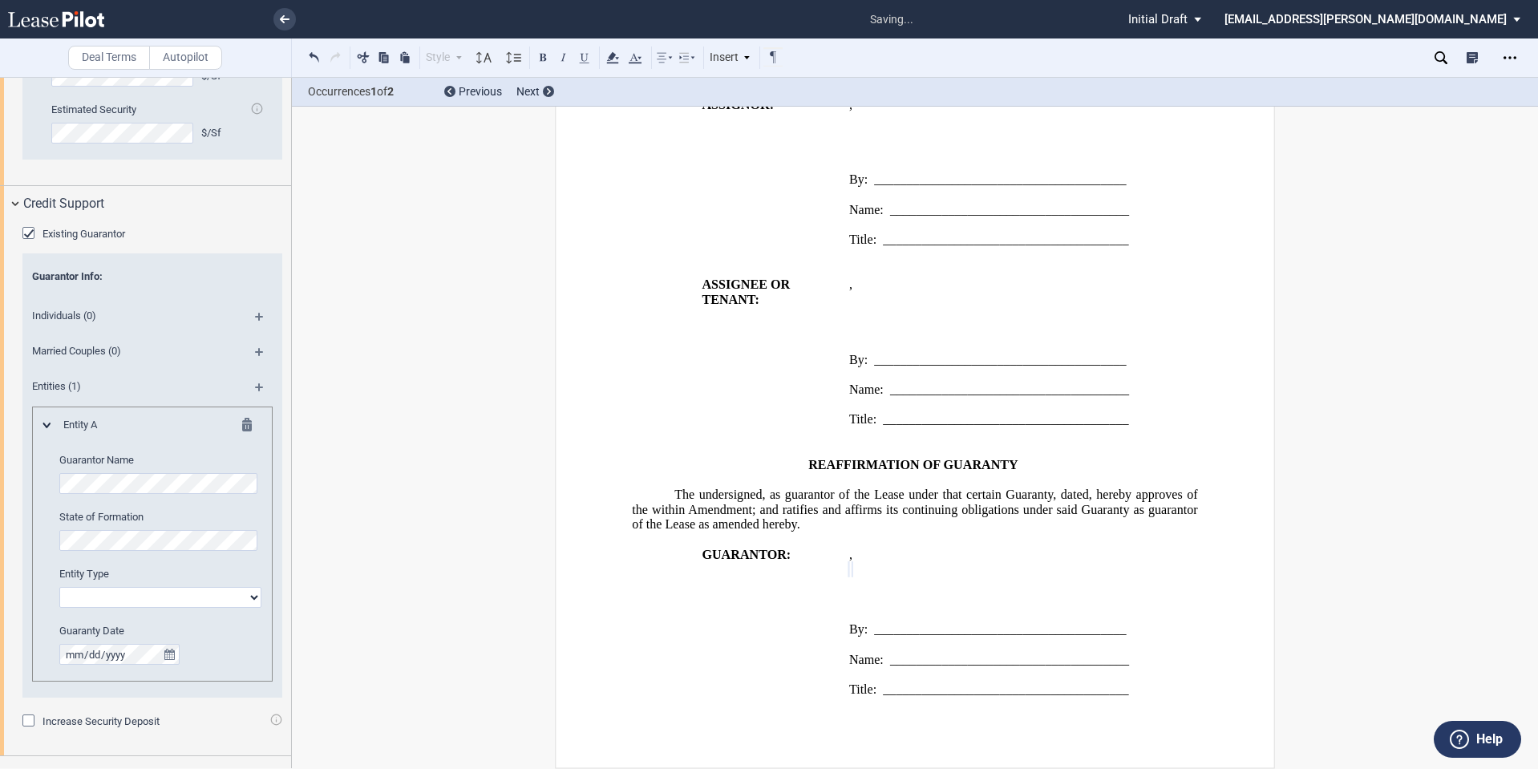
click at [127, 603] on select "Corporation Limited Liability Company General Partnership Limited Partnership O…" at bounding box center [160, 597] width 202 height 21
select select "limited liability company"
click at [59, 587] on select "Corporation Limited Liability Company General Partnership Limited Partnership O…" at bounding box center [160, 597] width 202 height 21
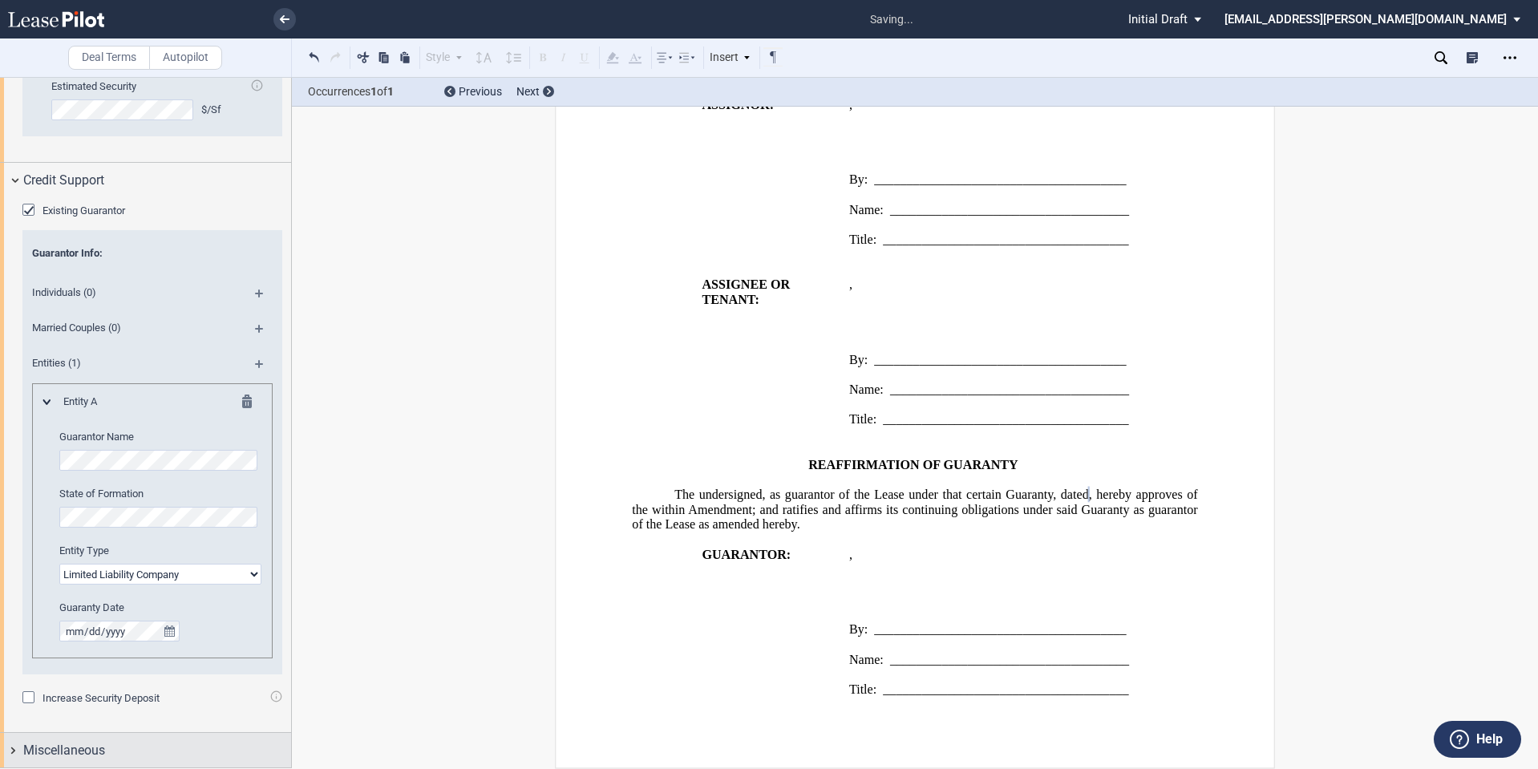
click at [117, 739] on div "Miscellaneous" at bounding box center [145, 750] width 291 height 34
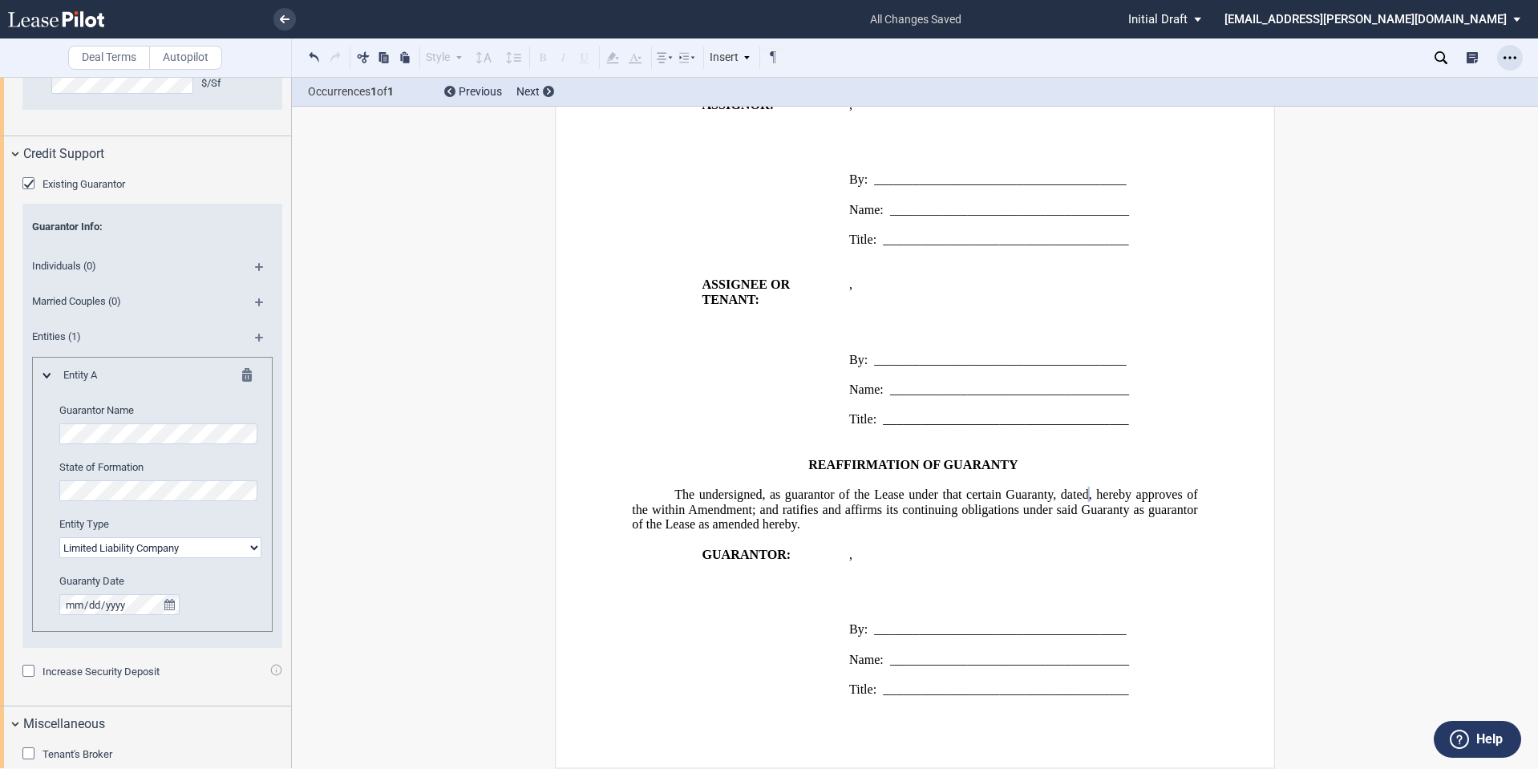
click at [1517, 62] on div "Open Lease options menu" at bounding box center [1510, 58] width 26 height 26
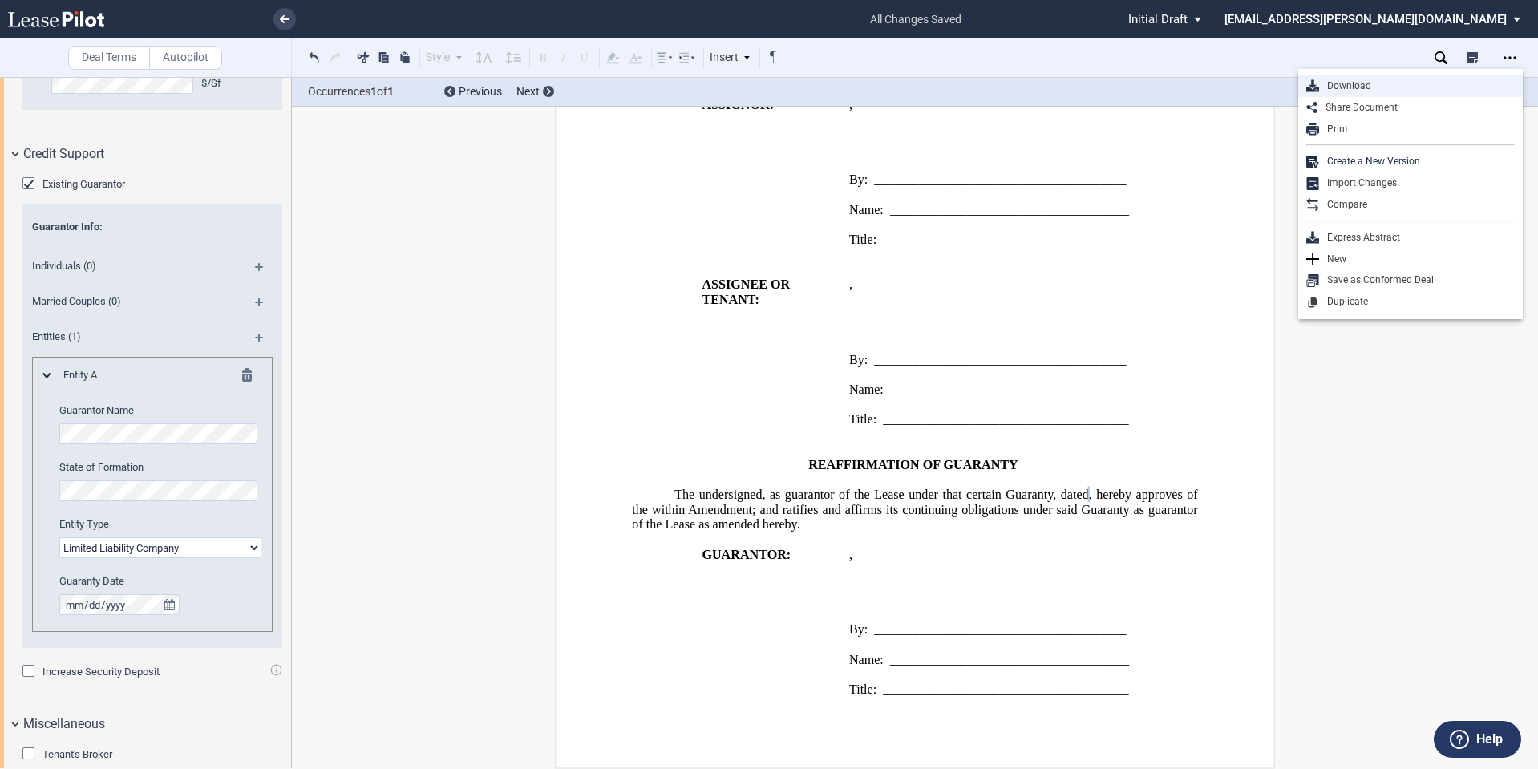
click at [1418, 92] on div "Download" at bounding box center [1417, 86] width 196 height 14
